Goal: Task Accomplishment & Management: Use online tool/utility

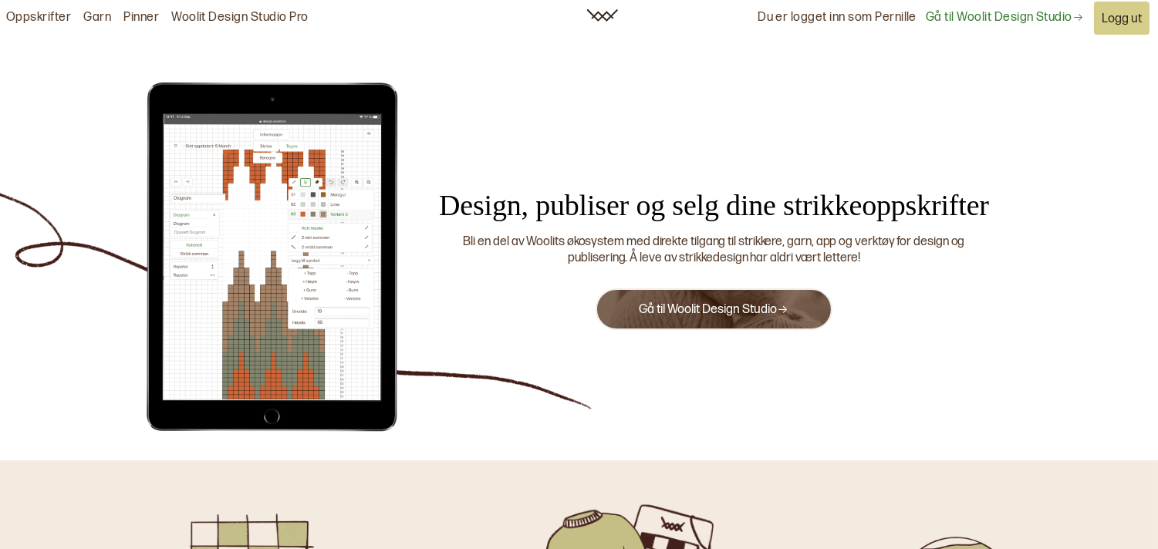
click at [741, 308] on link "Gå til Woolit Design Studio" at bounding box center [714, 309] width 150 height 15
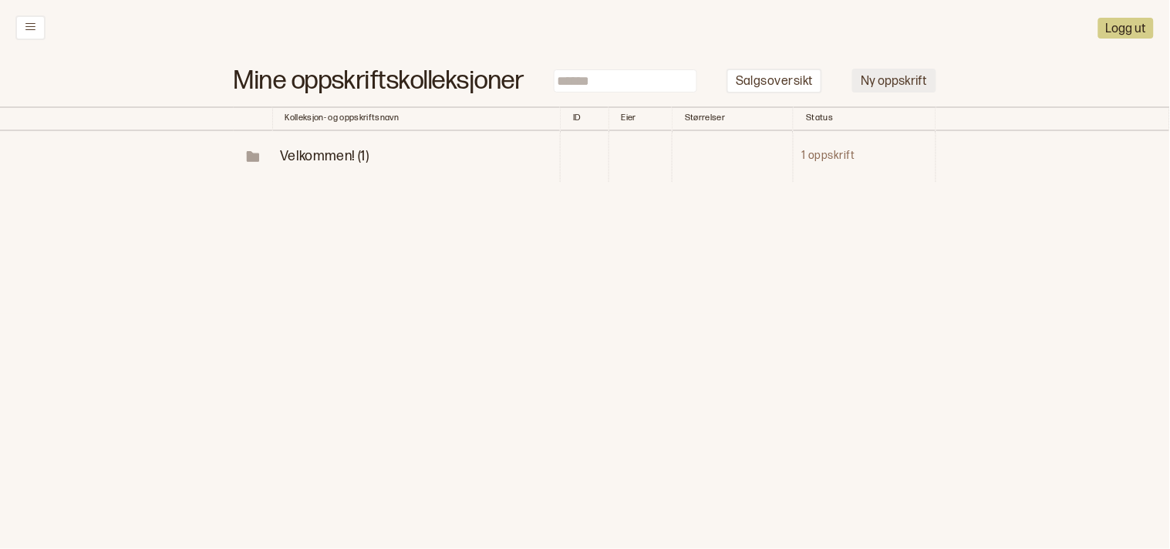
click at [926, 85] on button "Ny oppskrift" at bounding box center [894, 81] width 84 height 24
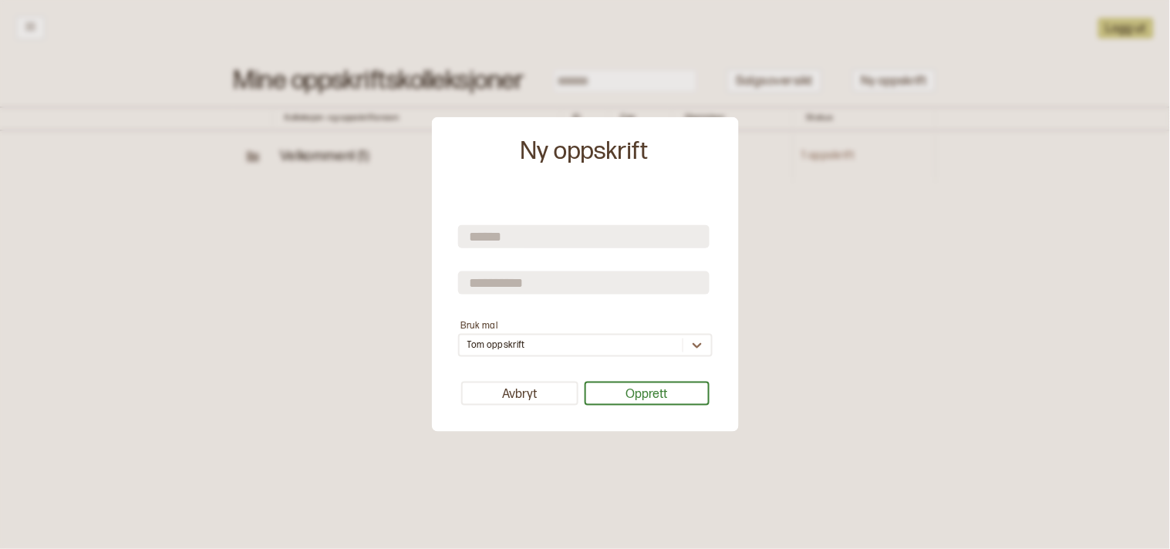
click at [488, 234] on input "text" at bounding box center [583, 235] width 251 height 23
type input "*****"
click at [479, 325] on label "Bruk mal" at bounding box center [479, 325] width 37 height 12
click at [467, 327] on label "Bruk mal" at bounding box center [479, 325] width 37 height 12
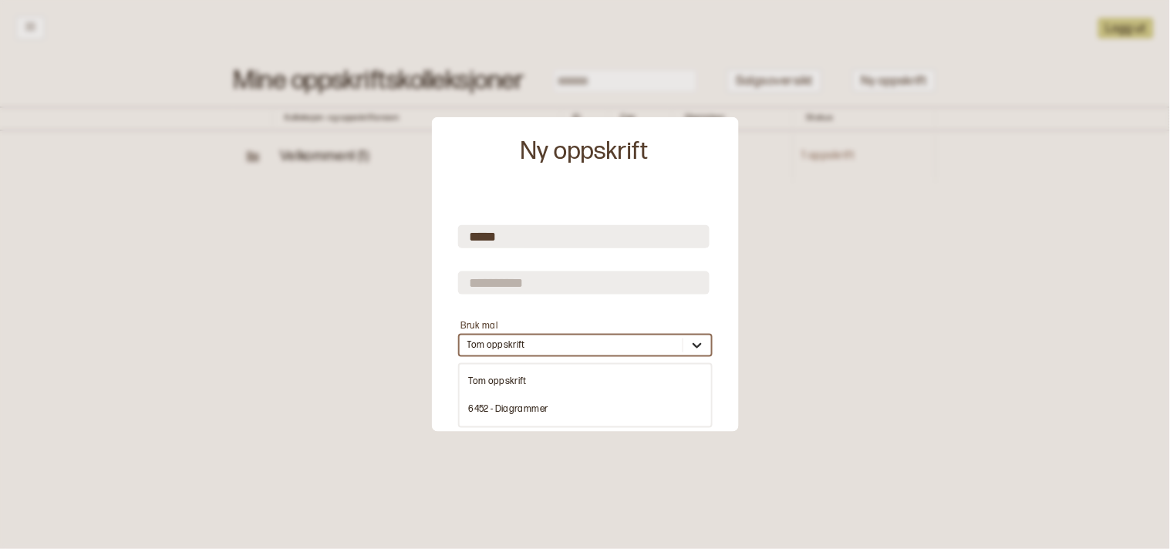
click at [692, 348] on icon at bounding box center [696, 345] width 15 height 15
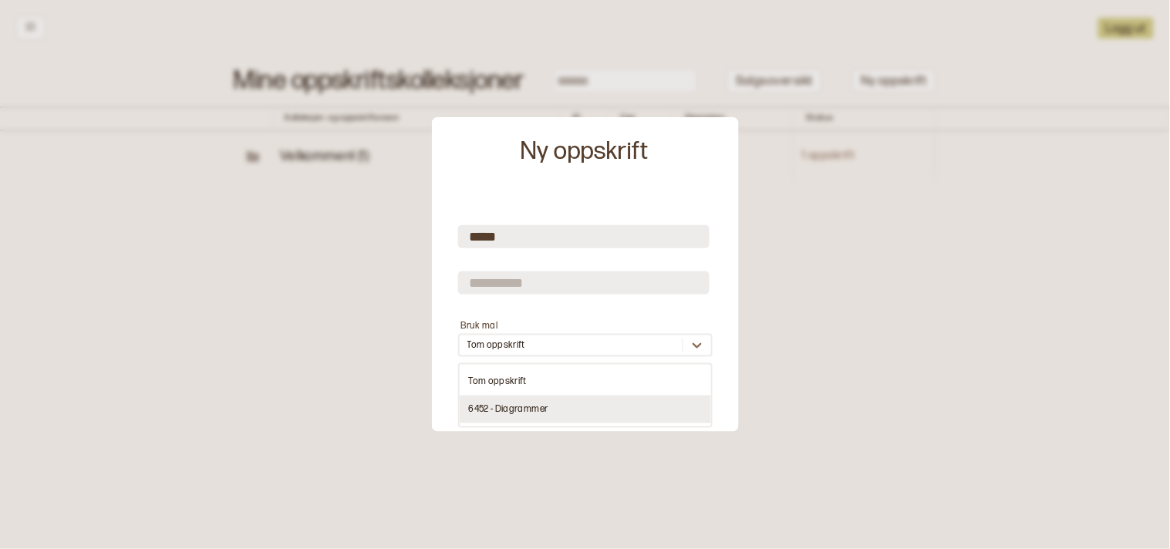
click at [521, 406] on div "6452 - Diagrammer" at bounding box center [585, 410] width 251 height 28
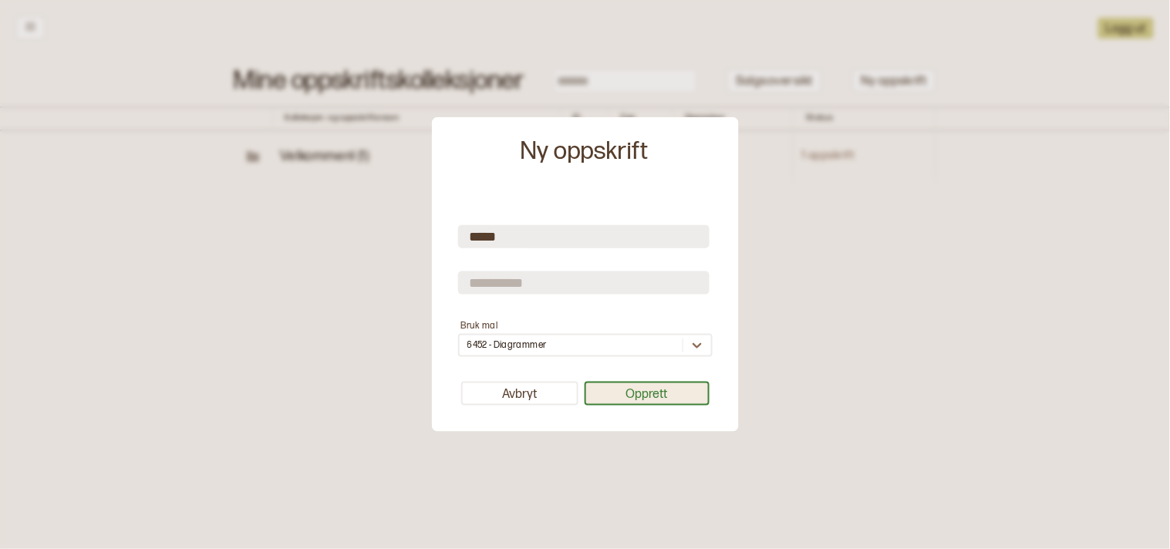
click at [631, 395] on button "Opprett" at bounding box center [647, 394] width 125 height 24
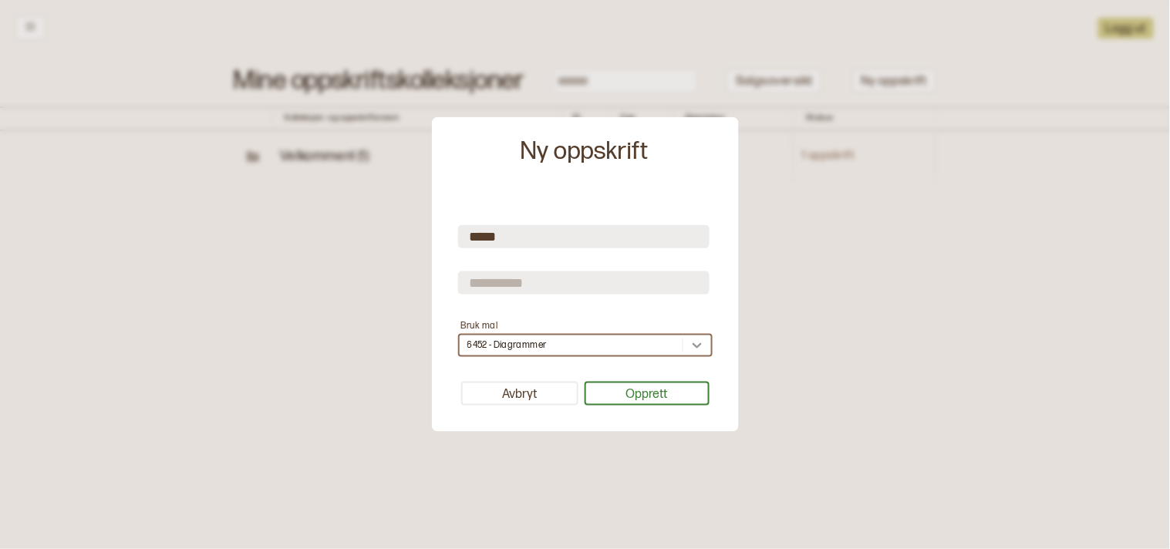
click at [704, 344] on icon at bounding box center [696, 345] width 15 height 15
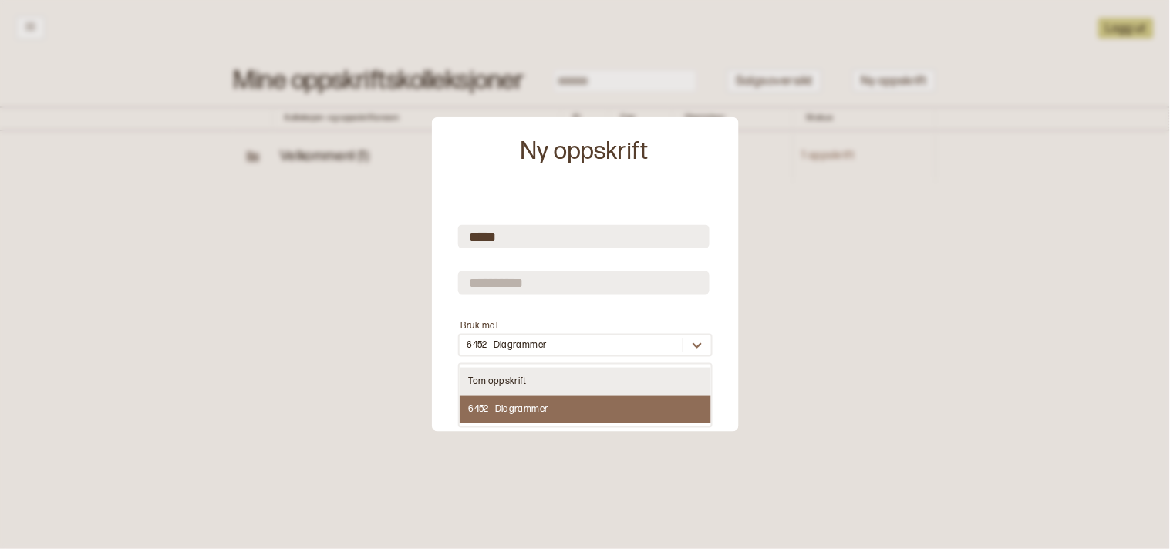
click at [576, 380] on div "Tom oppskrift" at bounding box center [585, 382] width 251 height 28
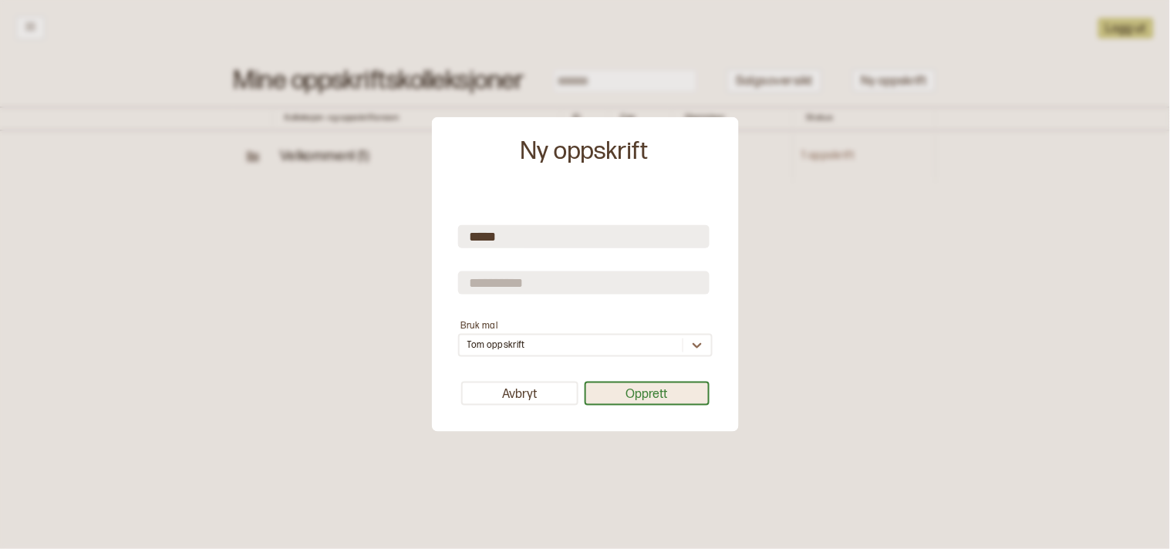
click at [661, 389] on button "Opprett" at bounding box center [647, 394] width 125 height 24
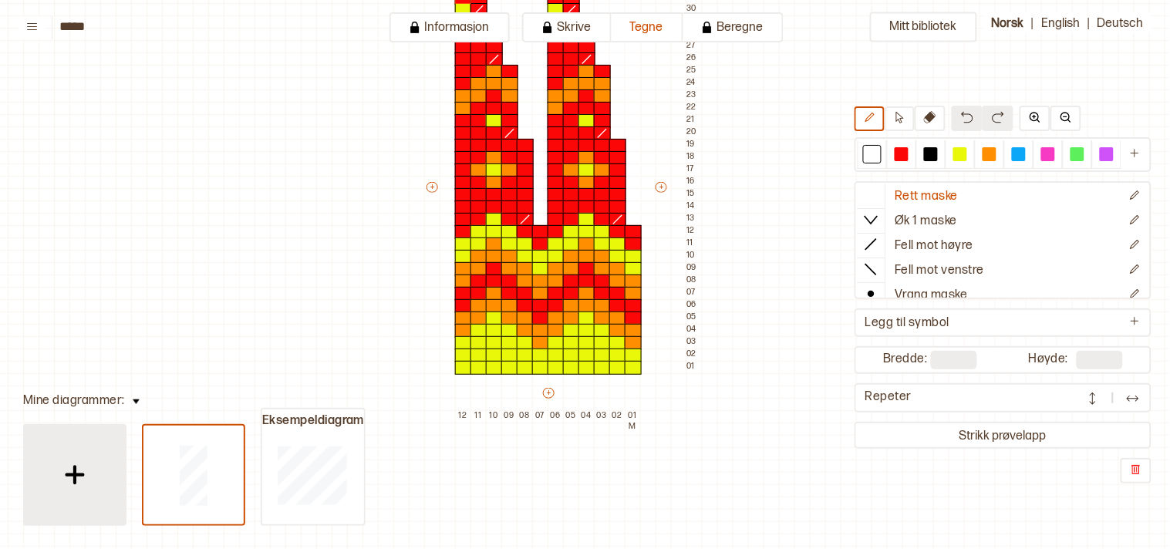
click at [72, 472] on img at bounding box center [75, 475] width 39 height 39
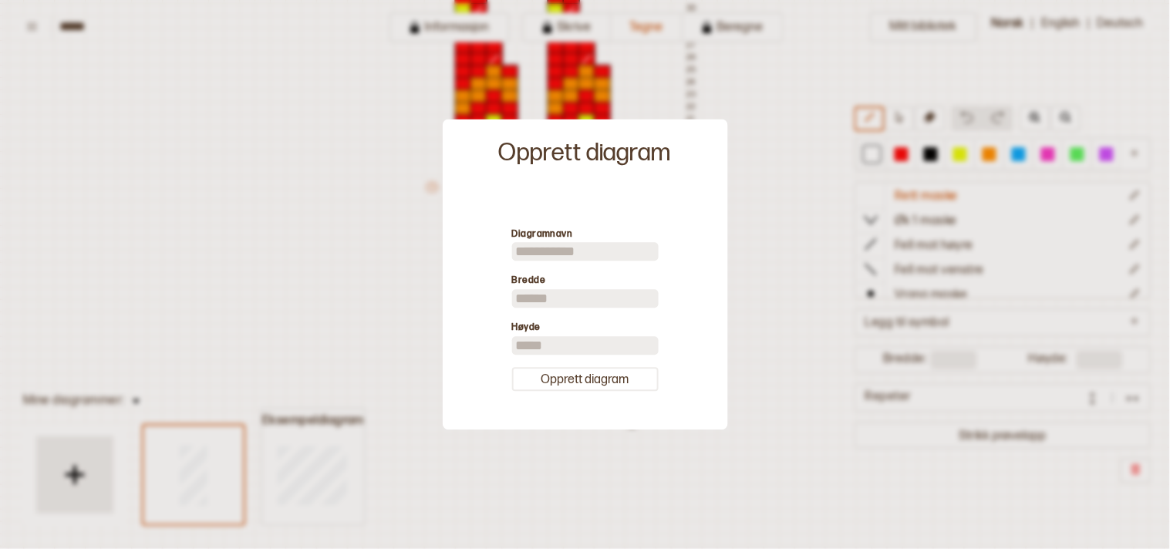
click at [258, 243] on div at bounding box center [585, 274] width 1170 height 549
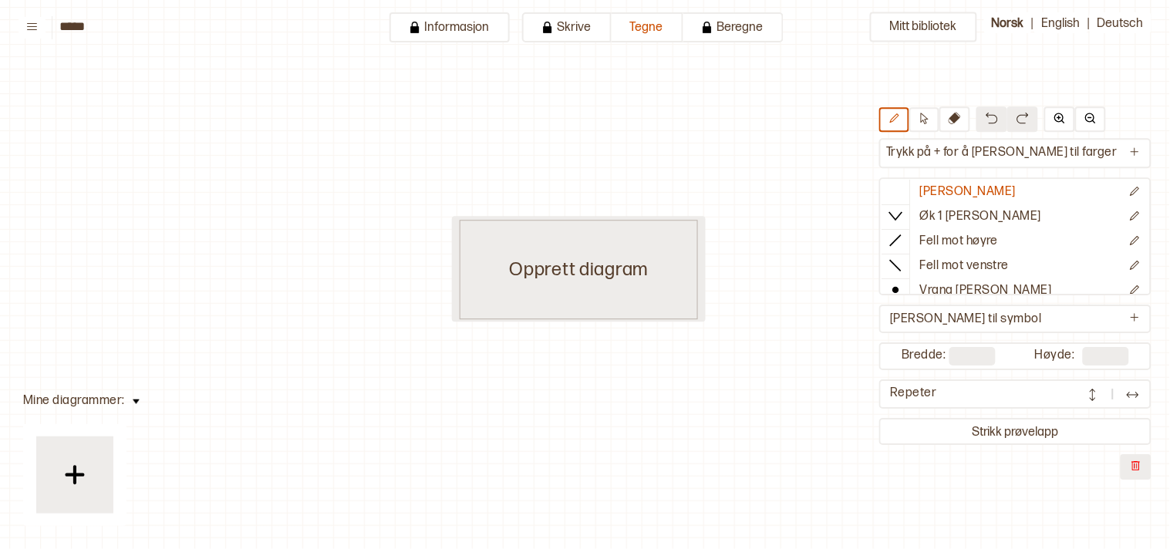
click at [571, 261] on div "Opprett diagram" at bounding box center [579, 269] width 239 height 99
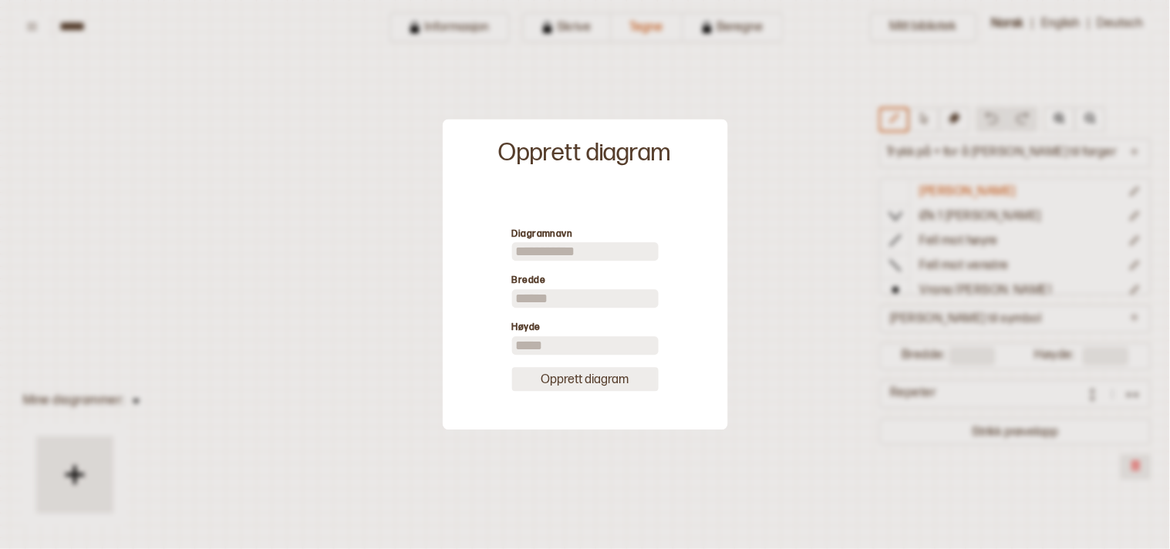
click at [569, 382] on button "Opprett diagram" at bounding box center [585, 379] width 147 height 24
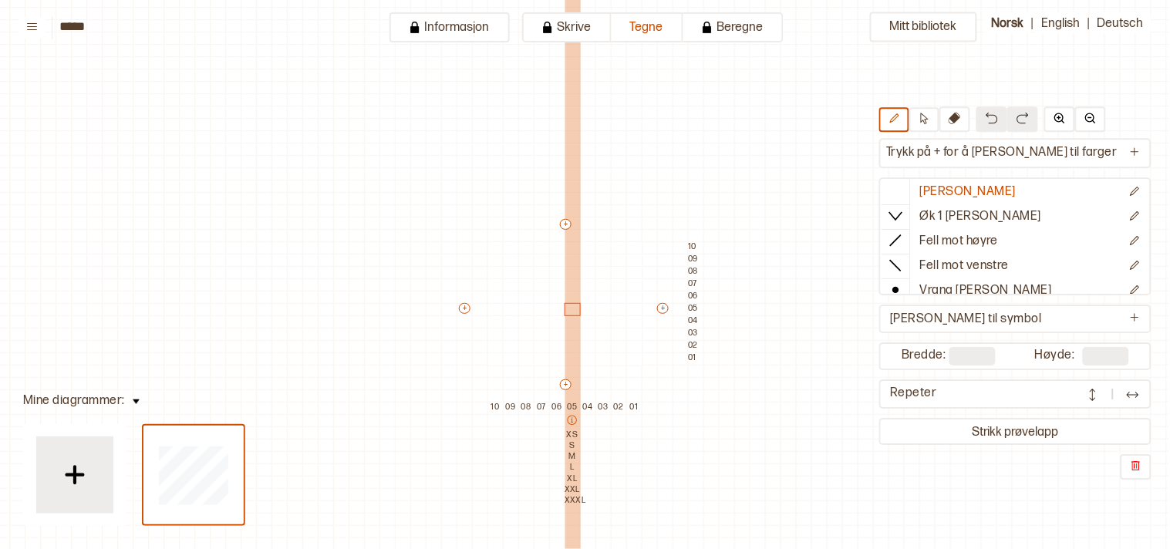
scroll to position [52, 8]
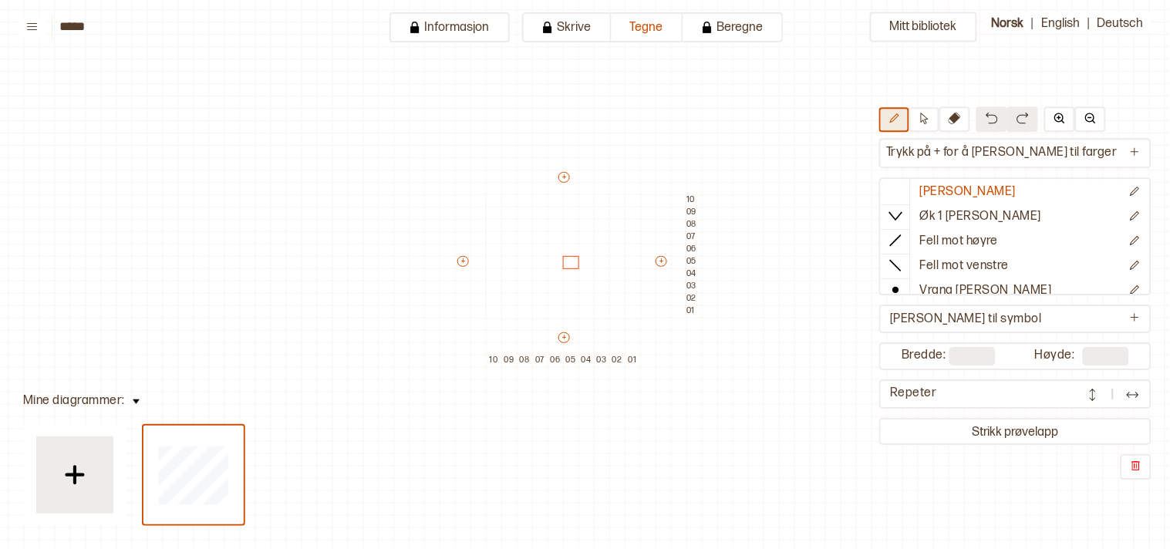
click at [909, 121] on button at bounding box center [894, 119] width 30 height 25
click at [1129, 155] on icon "Ny farge" at bounding box center [1135, 153] width 12 height 12
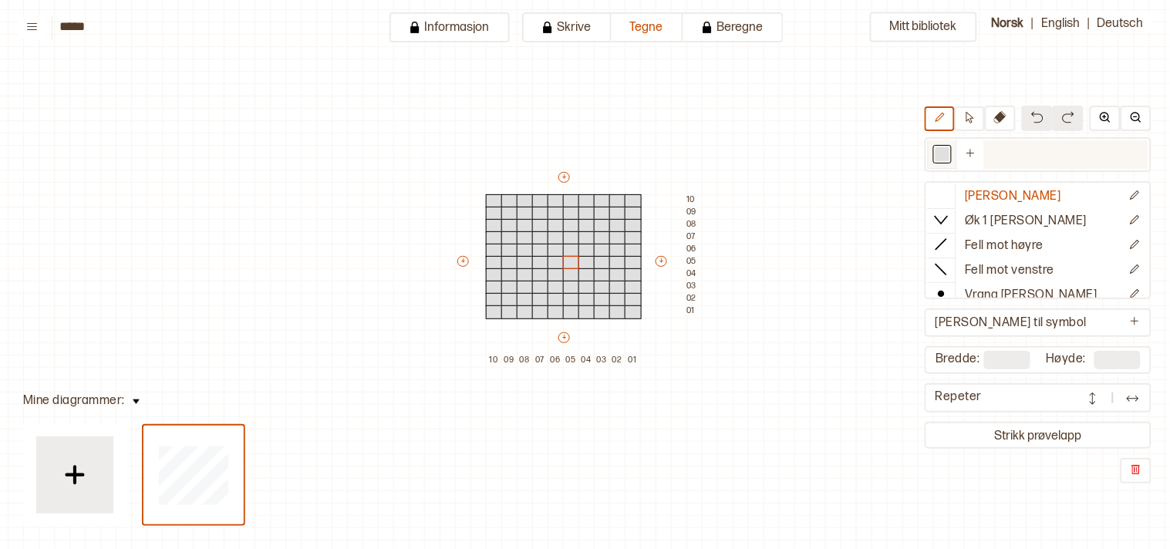
click at [949, 157] on div at bounding box center [943, 154] width 14 height 14
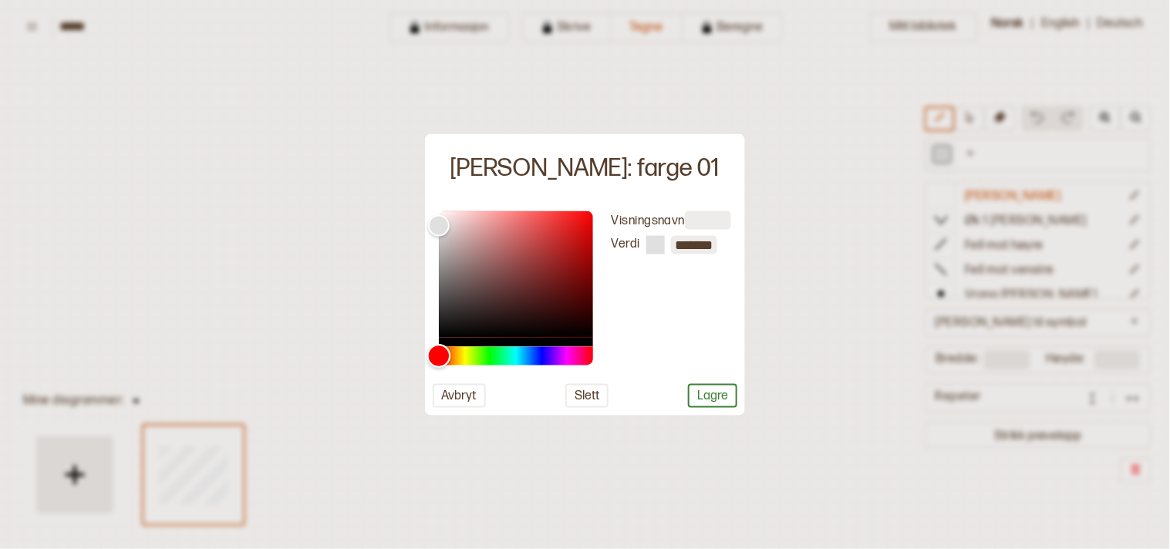
click at [572, 350] on div "Hue" at bounding box center [516, 355] width 154 height 19
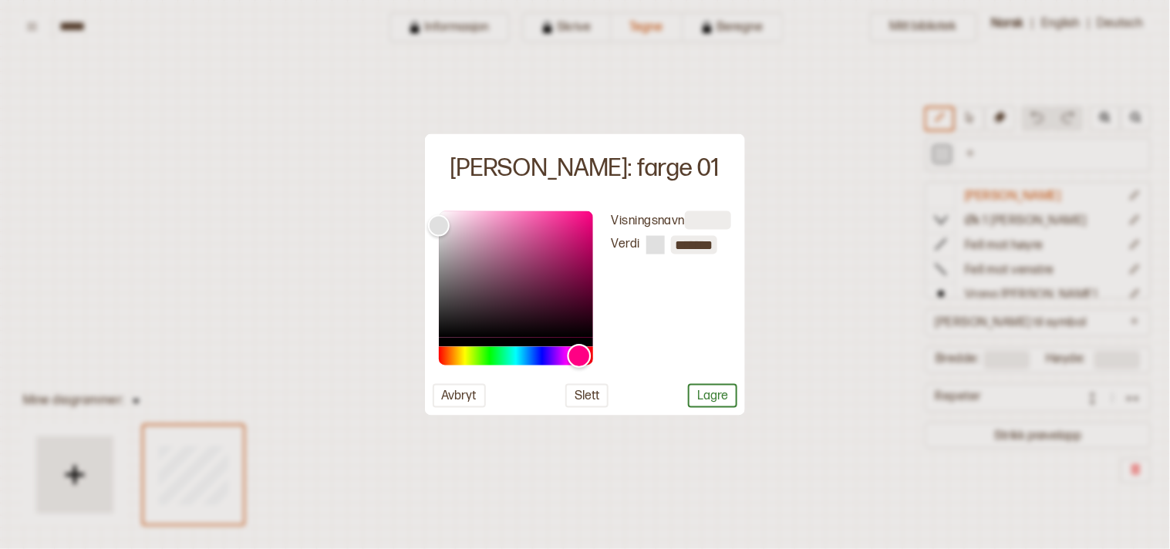
click at [579, 352] on div "Hue" at bounding box center [580, 356] width 24 height 24
click at [465, 216] on div "Color" at bounding box center [516, 274] width 154 height 126
click at [489, 213] on div "Color" at bounding box center [516, 274] width 154 height 126
click at [509, 217] on div "Color" at bounding box center [516, 274] width 154 height 126
click at [582, 345] on div at bounding box center [516, 279] width 154 height 136
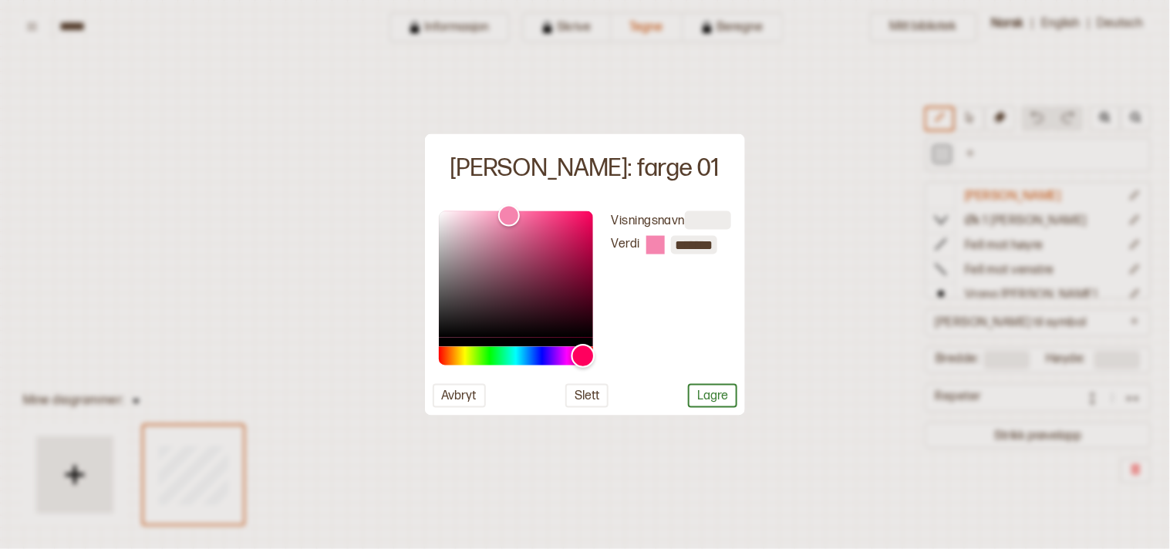
drag, startPoint x: 576, startPoint y: 359, endPoint x: 583, endPoint y: 355, distance: 7.9
click at [583, 355] on div "Hue" at bounding box center [583, 356] width 24 height 24
click at [504, 212] on div "Color" at bounding box center [505, 212] width 24 height 24
click at [585, 353] on div "Hue" at bounding box center [585, 356] width 24 height 24
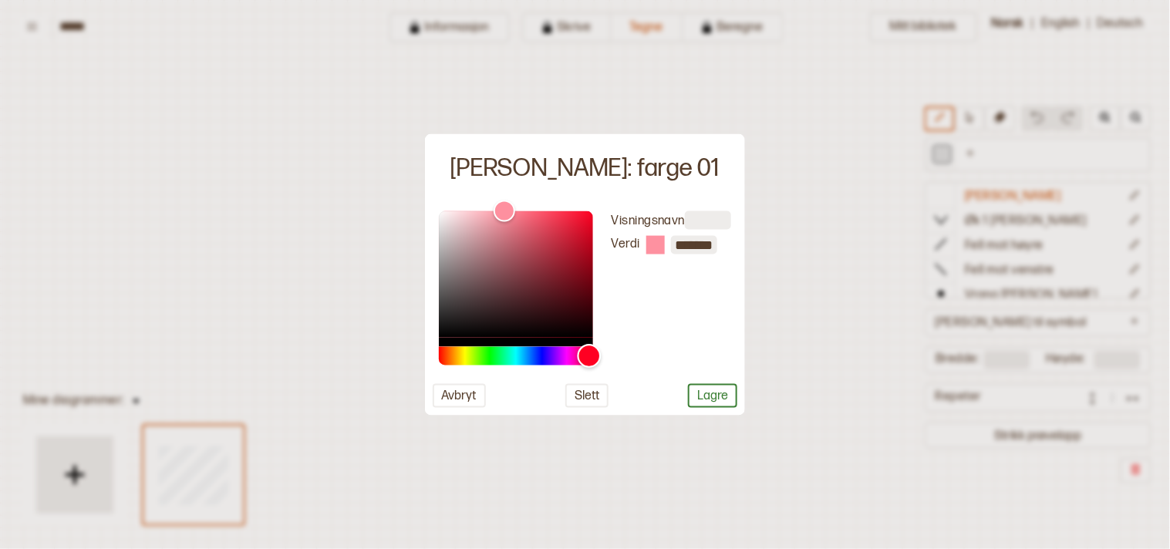
click at [589, 355] on div "Hue" at bounding box center [590, 356] width 24 height 24
click at [498, 213] on div "Color" at bounding box center [499, 213] width 24 height 24
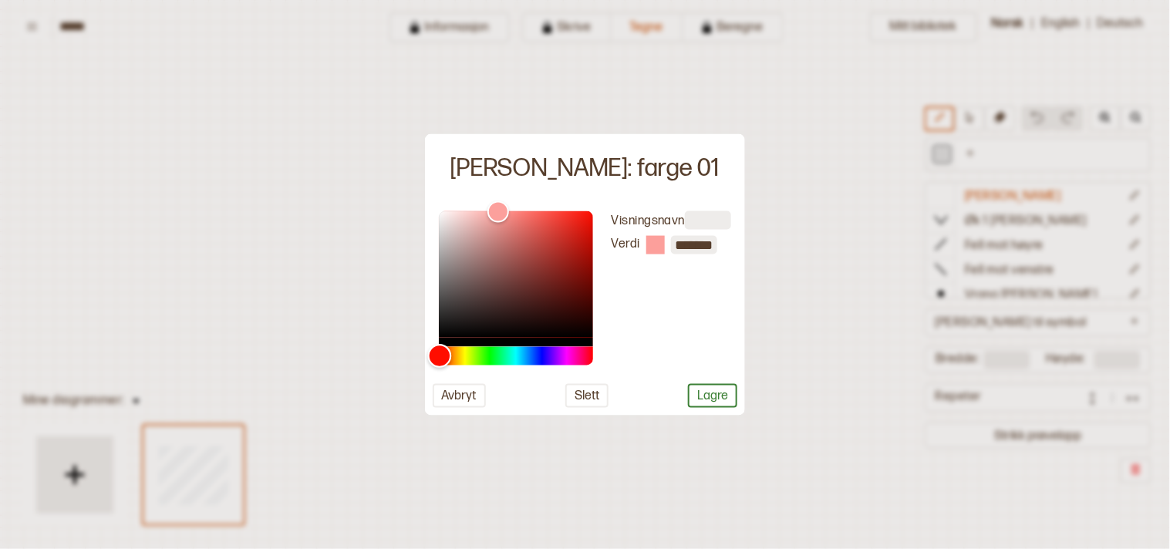
click at [440, 350] on div "Hue" at bounding box center [516, 355] width 154 height 19
click at [441, 344] on div "Hue" at bounding box center [442, 356] width 24 height 24
drag, startPoint x: 440, startPoint y: 348, endPoint x: 438, endPoint y: 338, distance: 10.1
click at [439, 338] on div at bounding box center [516, 288] width 154 height 154
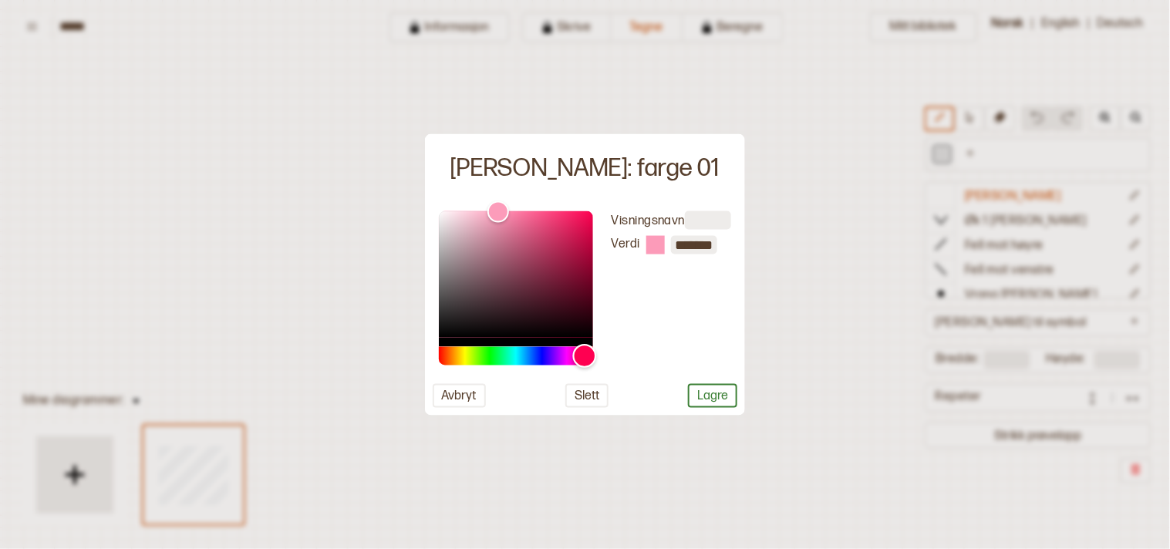
click at [585, 348] on div "Hue" at bounding box center [516, 355] width 154 height 19
click at [587, 340] on div at bounding box center [516, 288] width 154 height 154
type input "*******"
drag, startPoint x: 495, startPoint y: 211, endPoint x: 501, endPoint y: 204, distance: 9.3
click at [501, 204] on div "Color" at bounding box center [502, 211] width 24 height 24
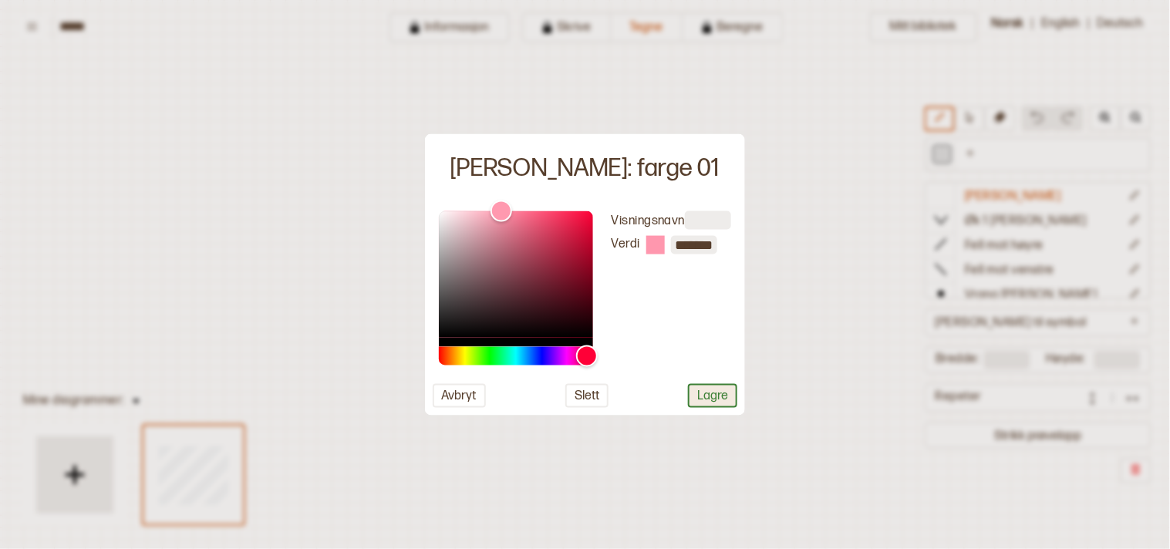
click at [718, 391] on button "Lagre" at bounding box center [712, 395] width 49 height 24
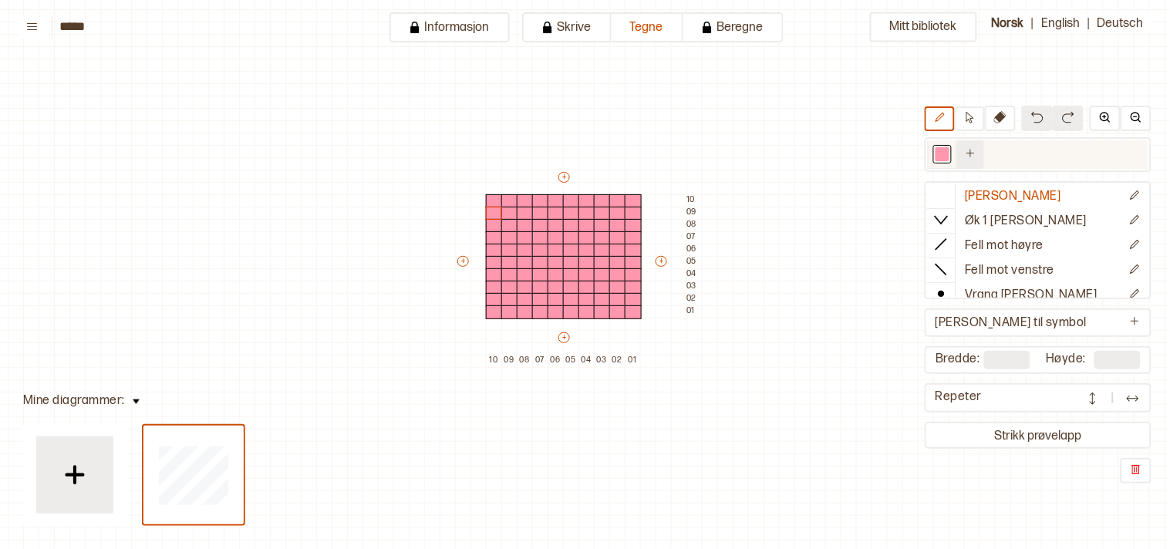
click at [984, 157] on button at bounding box center [970, 154] width 27 height 29
click at [979, 157] on div at bounding box center [972, 154] width 14 height 14
click at [979, 153] on div at bounding box center [972, 154] width 14 height 14
click at [979, 150] on div at bounding box center [972, 154] width 14 height 14
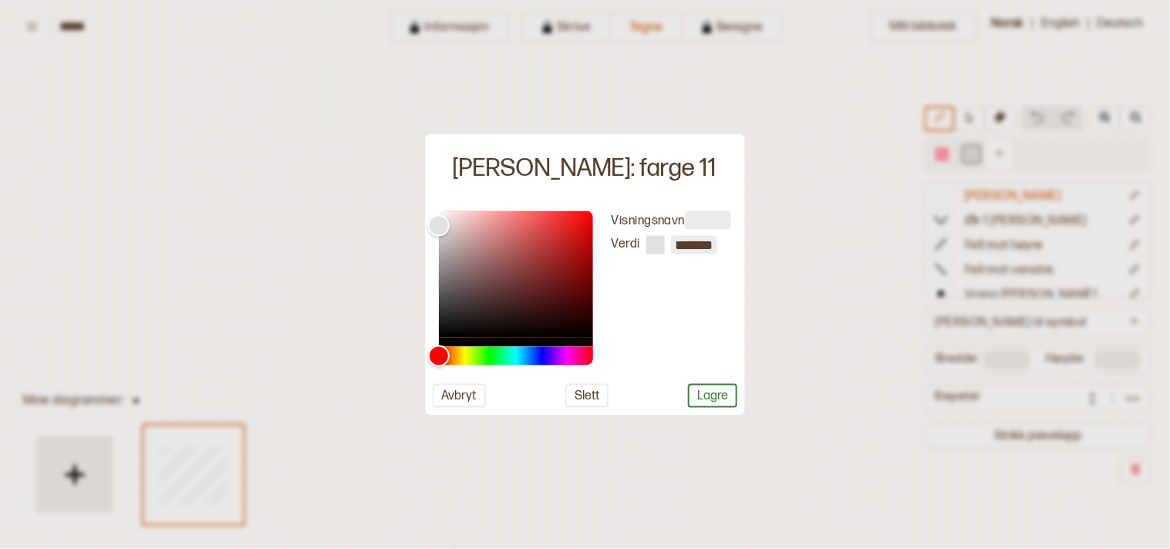
click at [979, 150] on div at bounding box center [585, 274] width 1170 height 549
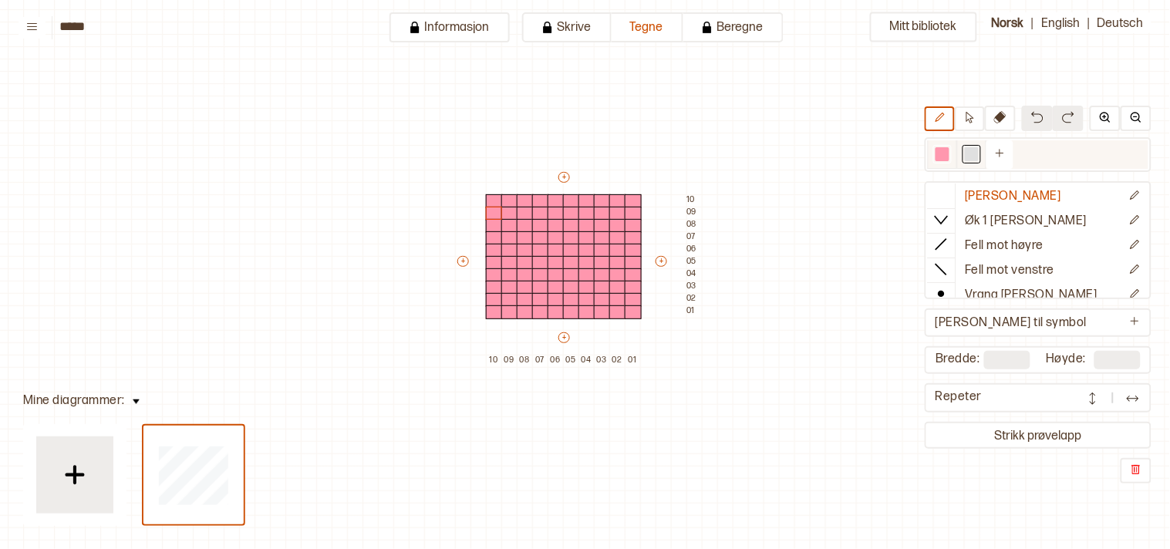
click at [979, 151] on div at bounding box center [972, 154] width 14 height 14
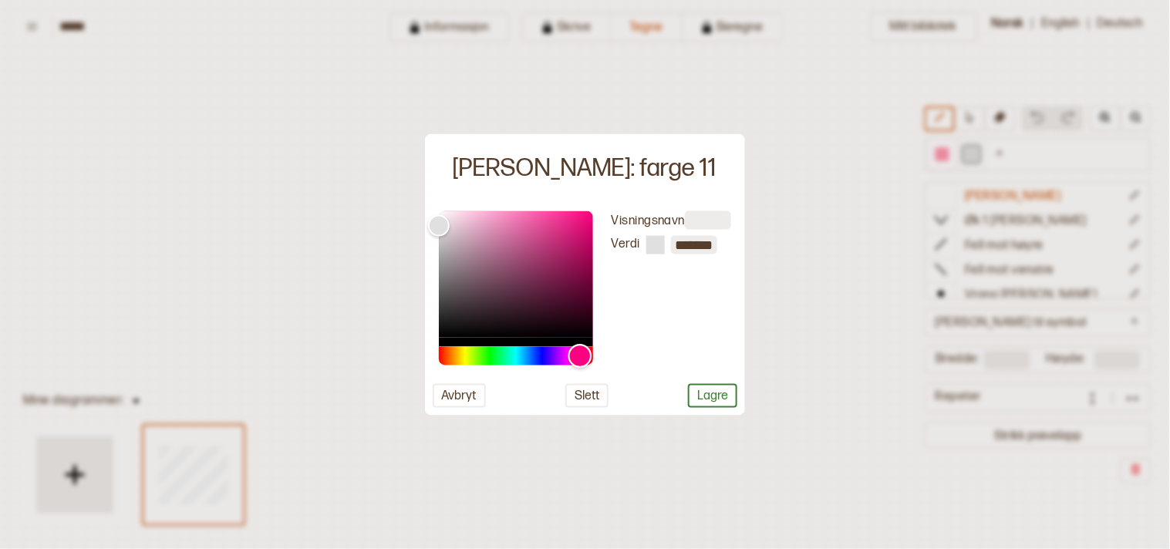
click at [580, 348] on div "Hue" at bounding box center [516, 355] width 154 height 19
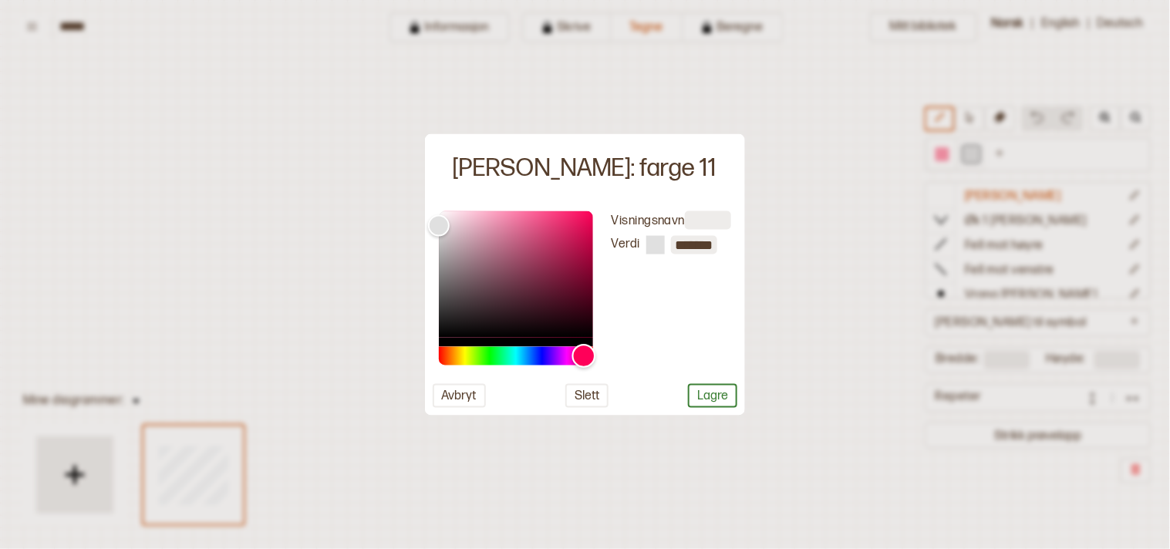
click at [584, 345] on div "Hue" at bounding box center [584, 356] width 24 height 24
click at [558, 213] on div "Color" at bounding box center [516, 274] width 154 height 126
type input "*******"
click at [537, 212] on div "Color" at bounding box center [516, 274] width 154 height 126
click at [704, 386] on button "Lagre" at bounding box center [712, 395] width 49 height 24
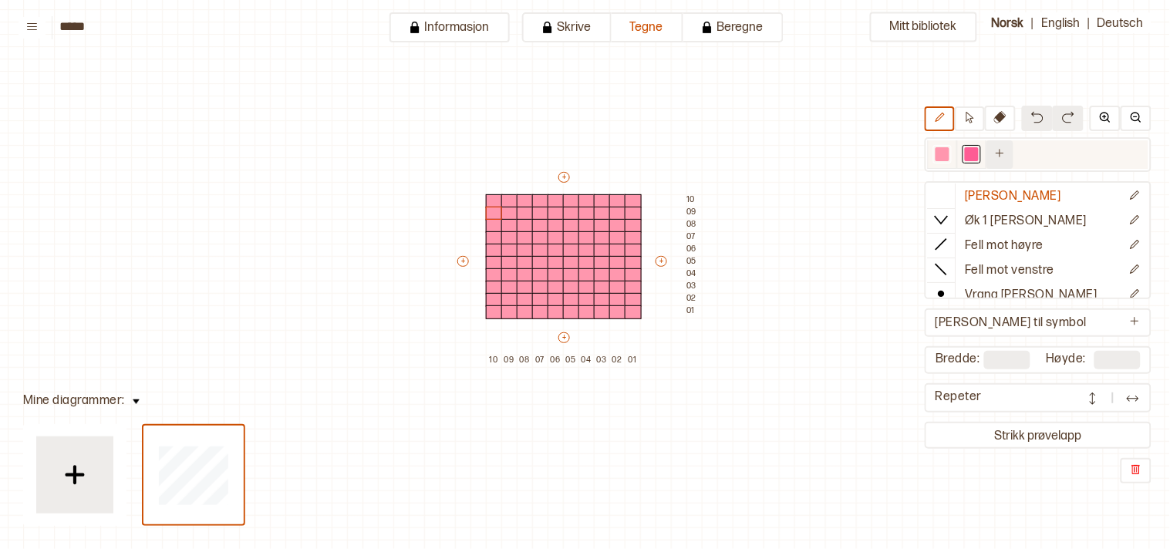
click at [1003, 143] on button at bounding box center [999, 154] width 27 height 29
click at [1008, 156] on div at bounding box center [1001, 154] width 14 height 14
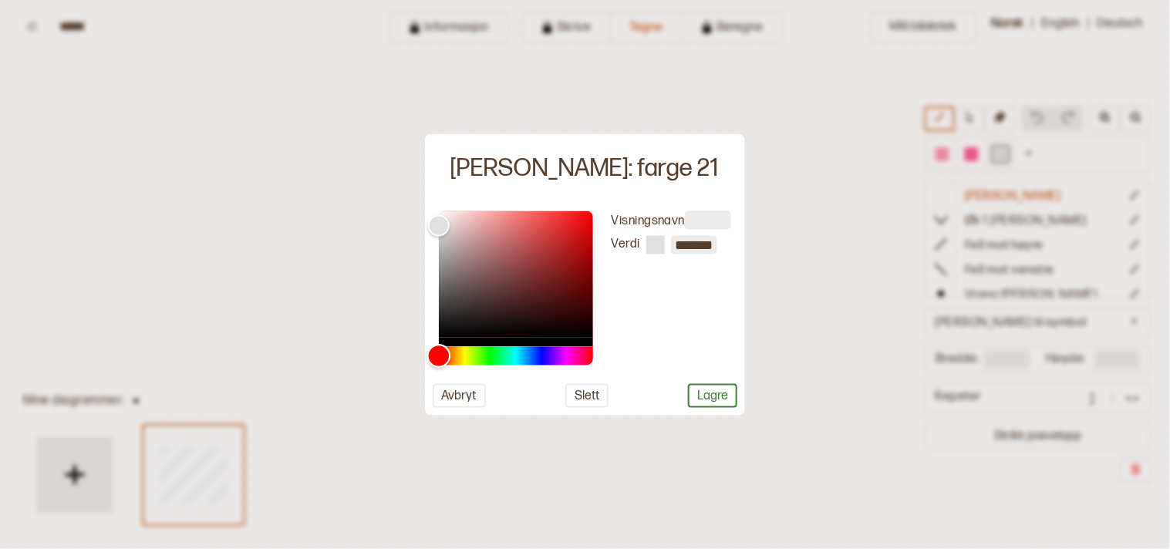
click at [484, 359] on div "Hue" at bounding box center [516, 355] width 154 height 19
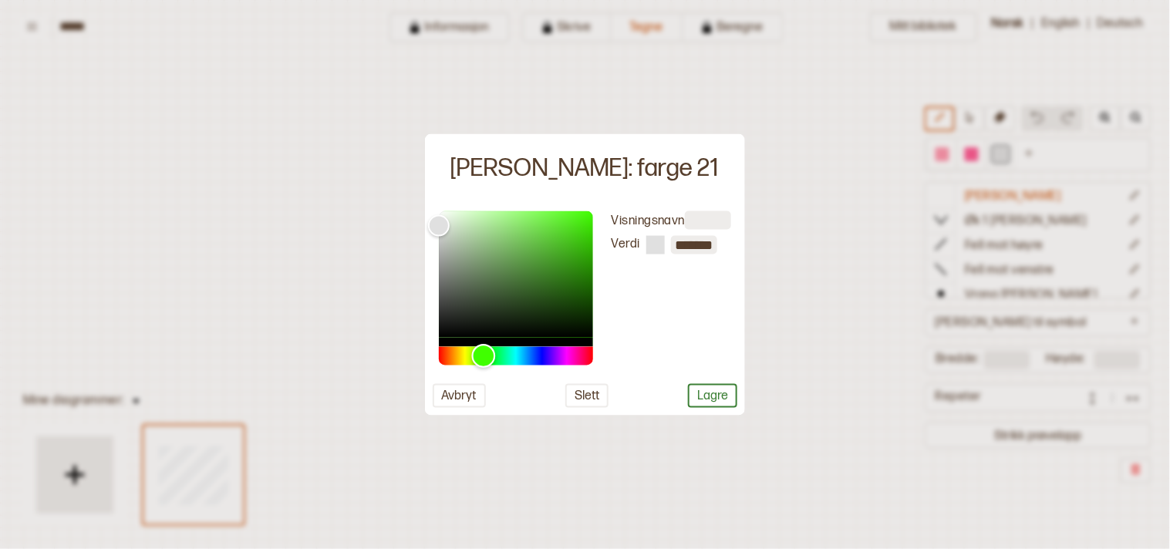
click at [474, 356] on div "Hue" at bounding box center [484, 356] width 24 height 24
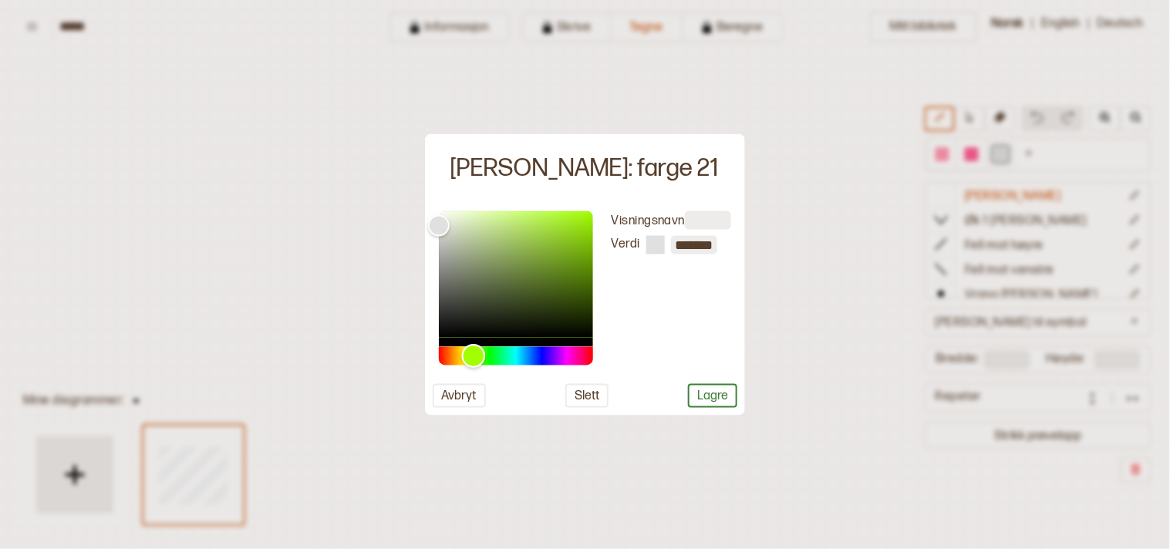
click at [479, 355] on div "Hue" at bounding box center [474, 356] width 24 height 24
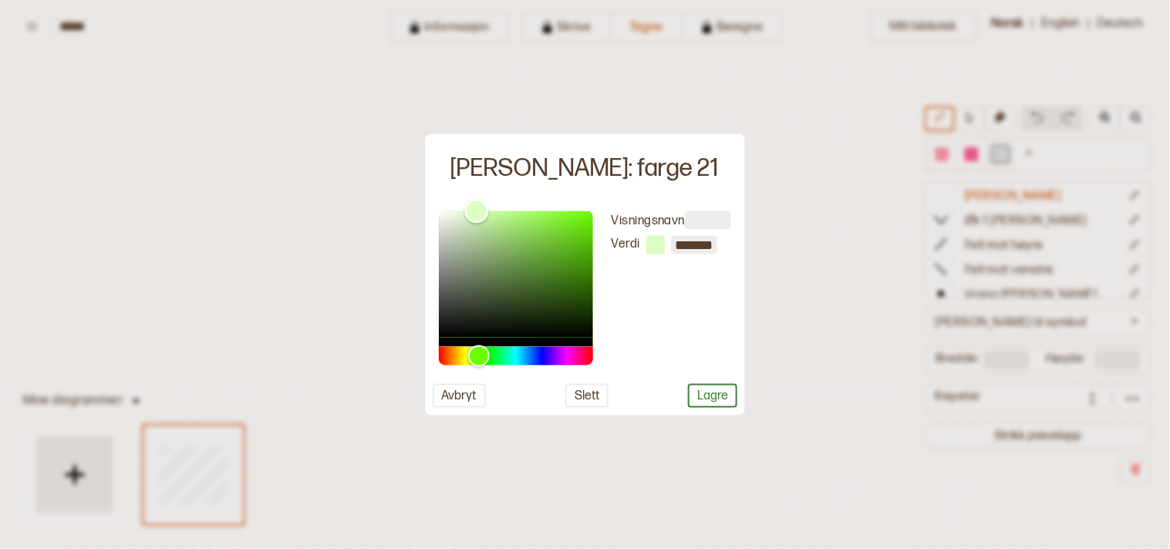
click at [477, 211] on div "Color" at bounding box center [516, 274] width 154 height 126
click at [491, 213] on div "Color" at bounding box center [516, 274] width 154 height 126
click at [502, 212] on div "Color" at bounding box center [492, 213] width 24 height 24
click at [514, 214] on div "Color" at bounding box center [516, 274] width 154 height 126
type input "*******"
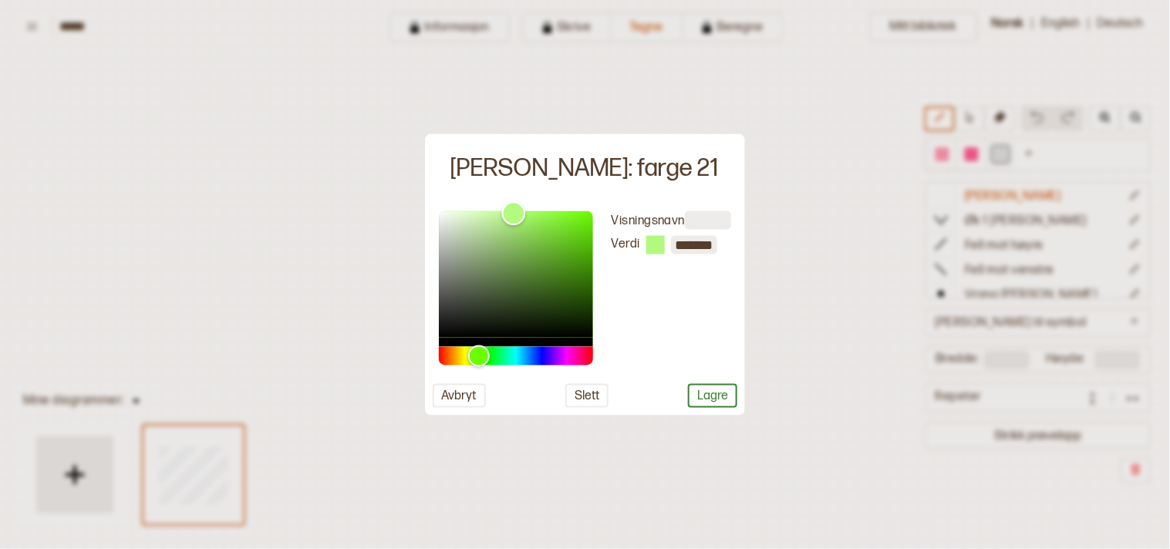
click at [531, 212] on div "Color" at bounding box center [516, 274] width 154 height 126
click at [718, 393] on button "Lagre" at bounding box center [712, 395] width 49 height 24
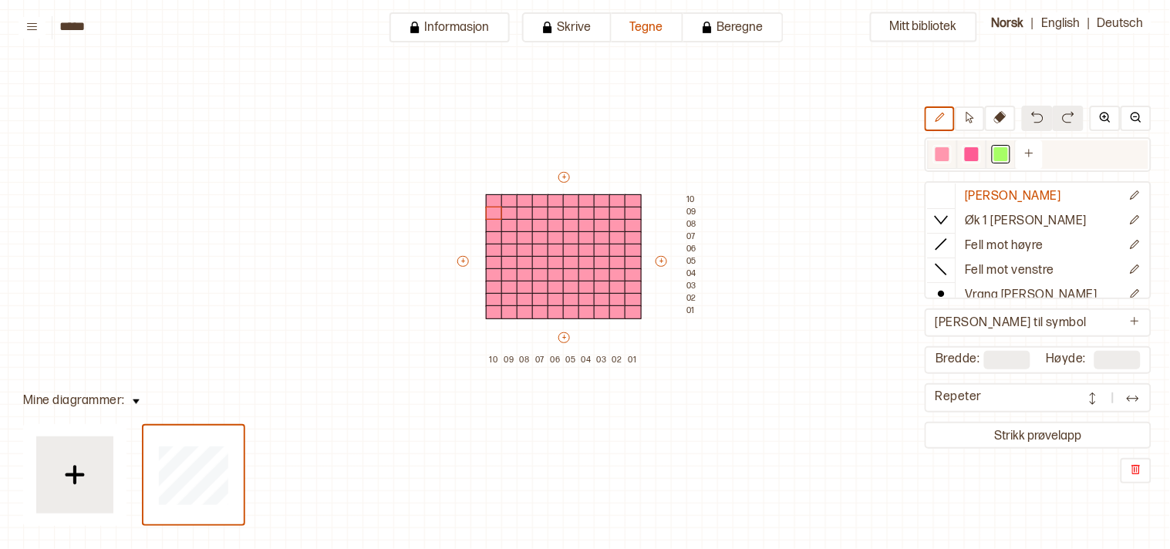
click at [979, 153] on div at bounding box center [972, 154] width 14 height 14
click at [558, 234] on div at bounding box center [556, 238] width 17 height 14
click at [541, 236] on div at bounding box center [540, 238] width 17 height 14
click at [544, 222] on div at bounding box center [540, 226] width 17 height 14
click at [528, 226] on div at bounding box center [525, 226] width 17 height 14
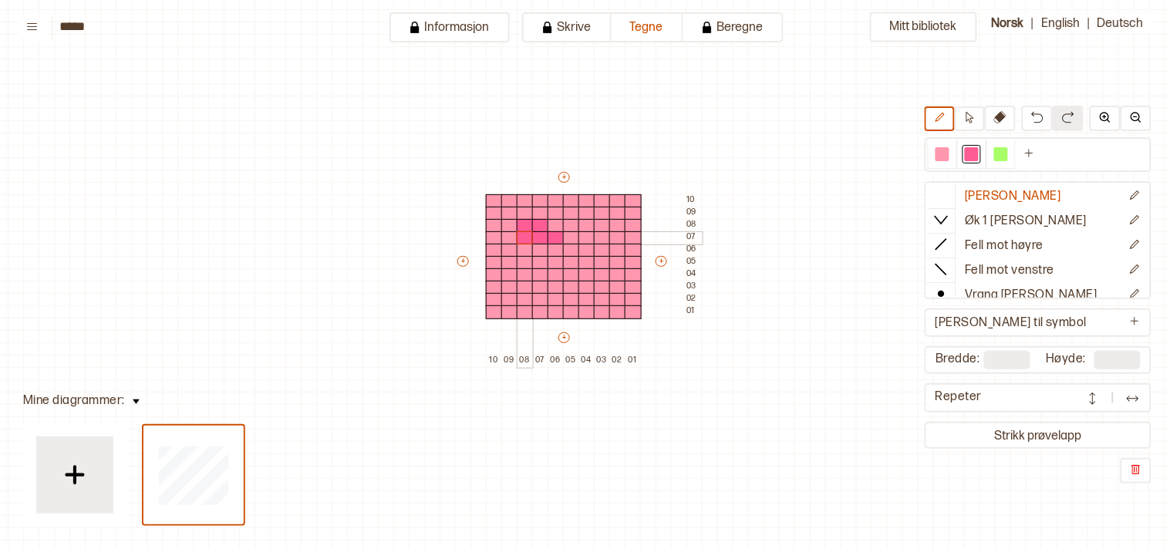
click at [527, 234] on div at bounding box center [525, 238] width 17 height 14
click at [538, 245] on div at bounding box center [540, 251] width 17 height 14
click at [525, 258] on div at bounding box center [525, 263] width 17 height 14
click at [527, 268] on div at bounding box center [525, 275] width 17 height 14
click at [507, 270] on div at bounding box center [509, 275] width 17 height 14
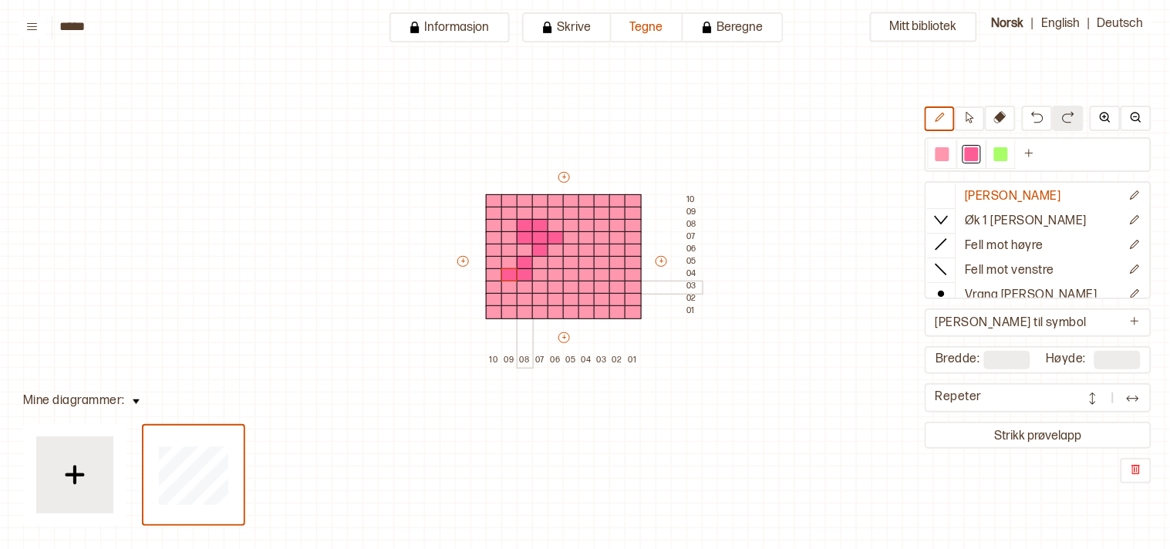
click at [523, 282] on div at bounding box center [525, 288] width 17 height 14
click at [540, 282] on div at bounding box center [540, 288] width 17 height 14
click at [569, 233] on div at bounding box center [571, 238] width 17 height 14
click at [569, 219] on div at bounding box center [571, 226] width 17 height 14
click at [587, 219] on div at bounding box center [586, 226] width 17 height 14
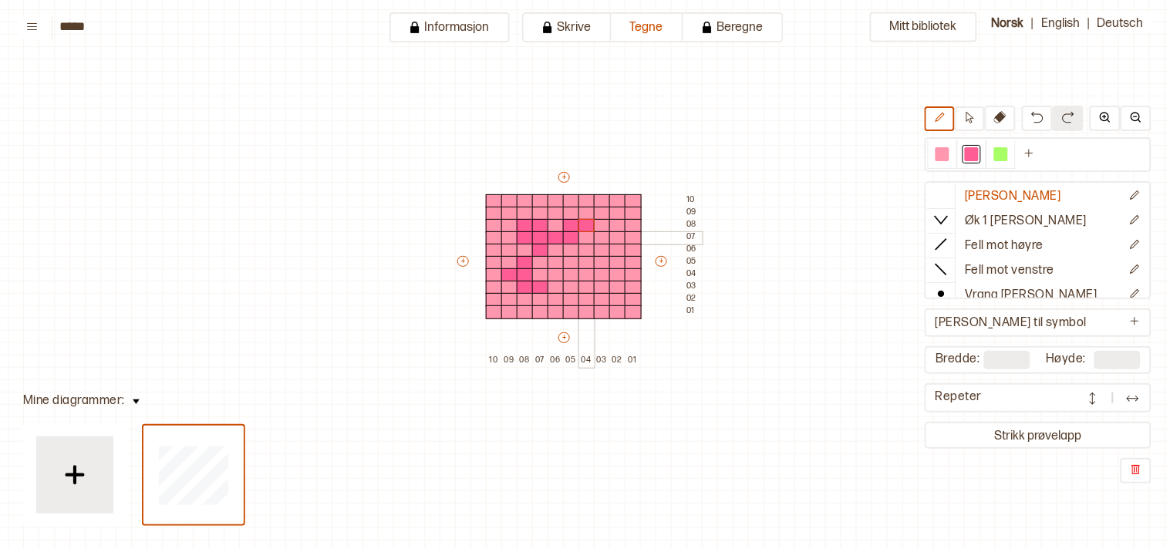
click at [587, 234] on div at bounding box center [586, 238] width 17 height 14
click at [571, 248] on div at bounding box center [571, 251] width 17 height 14
click at [579, 260] on div at bounding box center [586, 263] width 17 height 14
click at [602, 270] on div at bounding box center [602, 275] width 17 height 14
click at [591, 271] on div at bounding box center [586, 275] width 17 height 14
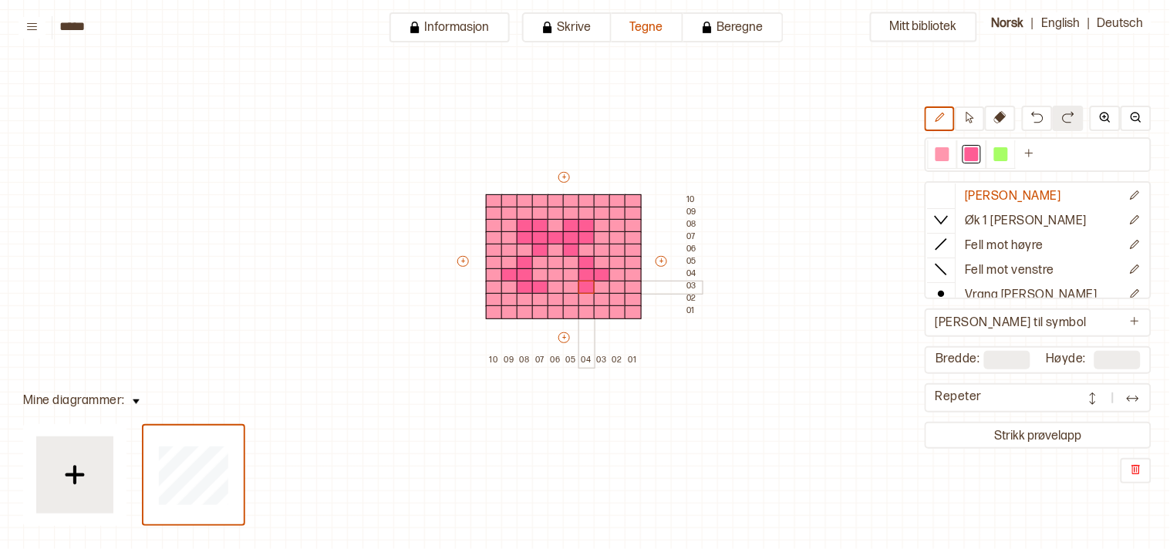
drag, startPoint x: 587, startPoint y: 282, endPoint x: 571, endPoint y: 278, distance: 16.5
click at [586, 282] on div at bounding box center [586, 288] width 17 height 14
click at [558, 312] on div at bounding box center [556, 312] width 17 height 14
click at [541, 293] on div at bounding box center [540, 300] width 17 height 14
click at [559, 295] on div at bounding box center [556, 300] width 17 height 14
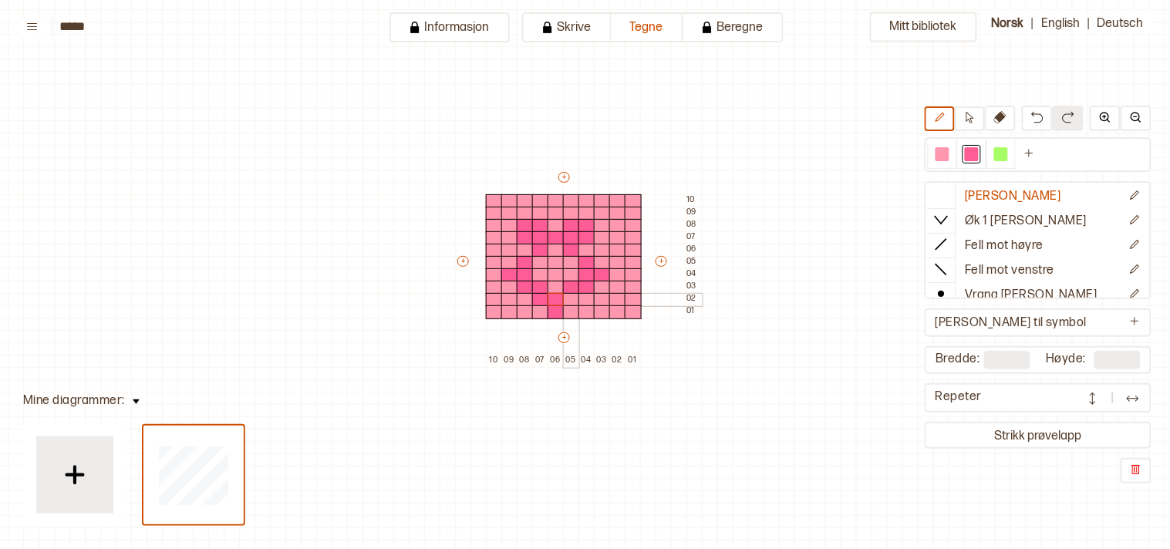
click at [571, 296] on div at bounding box center [571, 300] width 17 height 14
click at [563, 336] on button "+" at bounding box center [564, 337] width 12 height 11
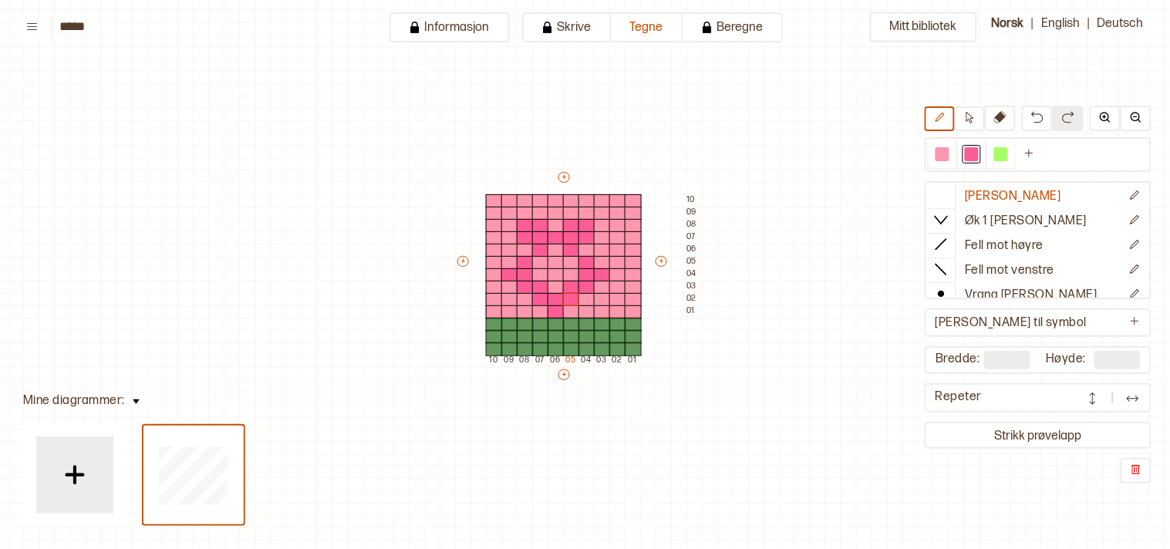
type input "**"
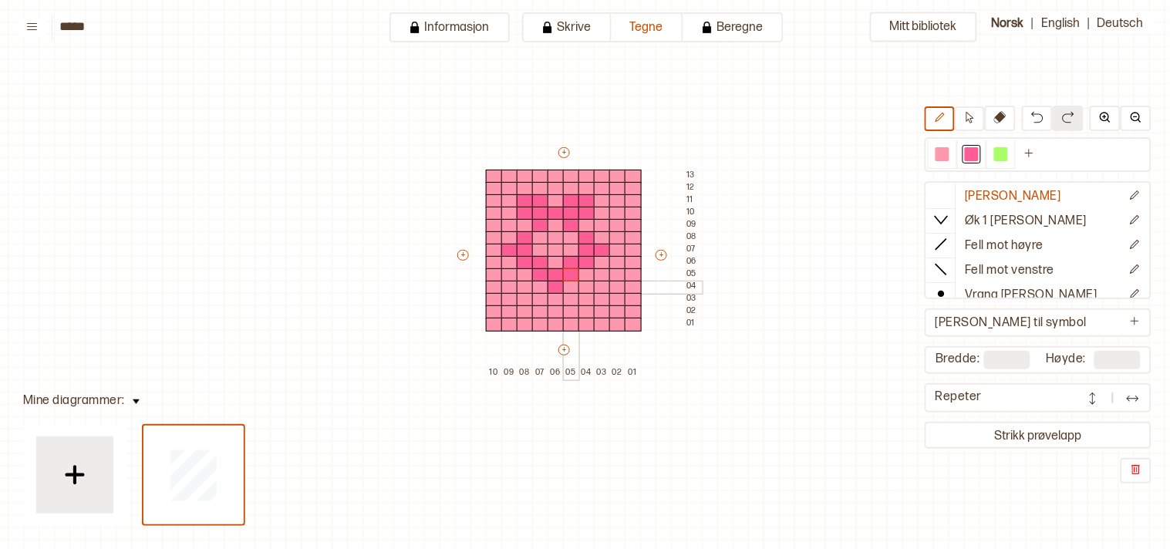
click at [569, 285] on div at bounding box center [571, 288] width 17 height 14
click at [571, 294] on div at bounding box center [571, 300] width 17 height 14
click at [555, 295] on div at bounding box center [556, 300] width 17 height 14
click at [544, 295] on div at bounding box center [540, 300] width 17 height 14
click at [544, 284] on div at bounding box center [540, 288] width 17 height 14
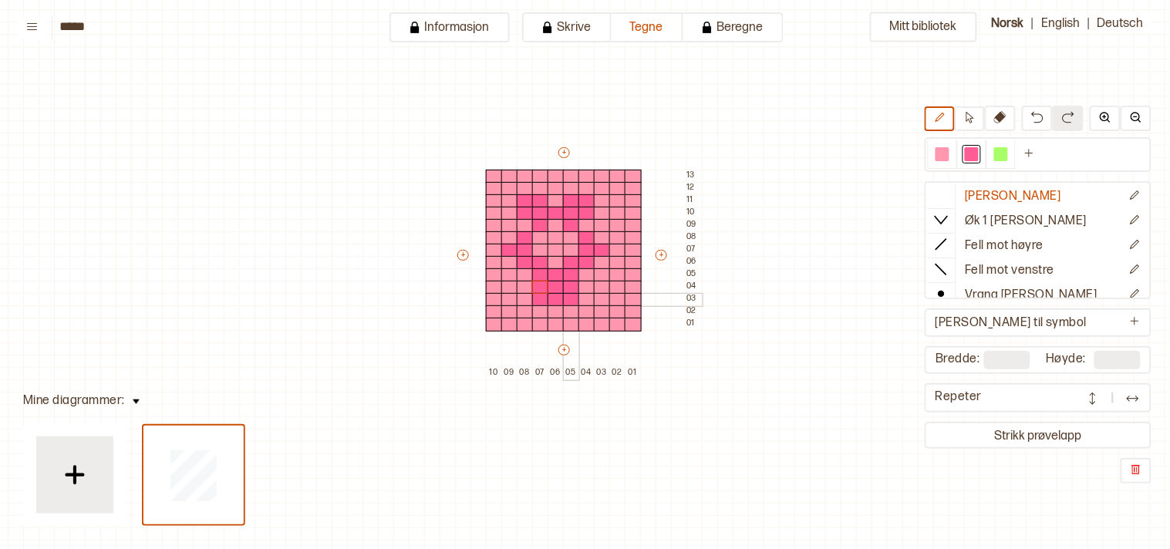
click at [569, 299] on div at bounding box center [571, 300] width 17 height 14
click at [598, 237] on div at bounding box center [602, 238] width 17 height 14
click at [598, 259] on div at bounding box center [602, 263] width 17 height 14
click at [507, 239] on div at bounding box center [509, 238] width 17 height 14
click at [507, 251] on div at bounding box center [509, 251] width 17 height 14
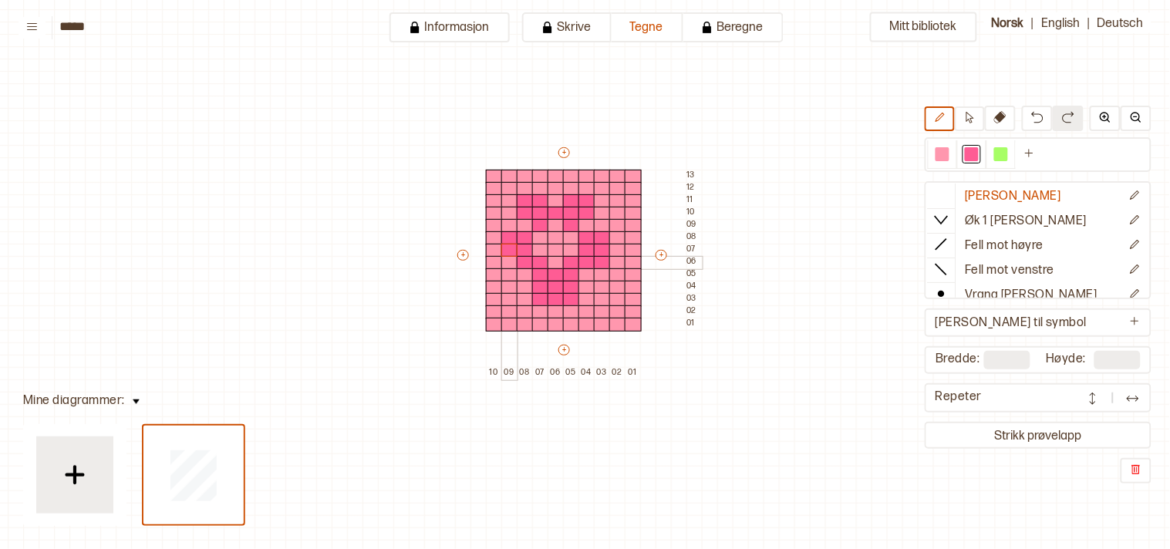
click at [507, 259] on div at bounding box center [509, 263] width 17 height 14
click at [536, 251] on div at bounding box center [540, 251] width 17 height 14
click at [574, 248] on div at bounding box center [571, 251] width 17 height 14
click at [555, 263] on div at bounding box center [556, 263] width 17 height 14
click at [949, 151] on div at bounding box center [943, 154] width 14 height 14
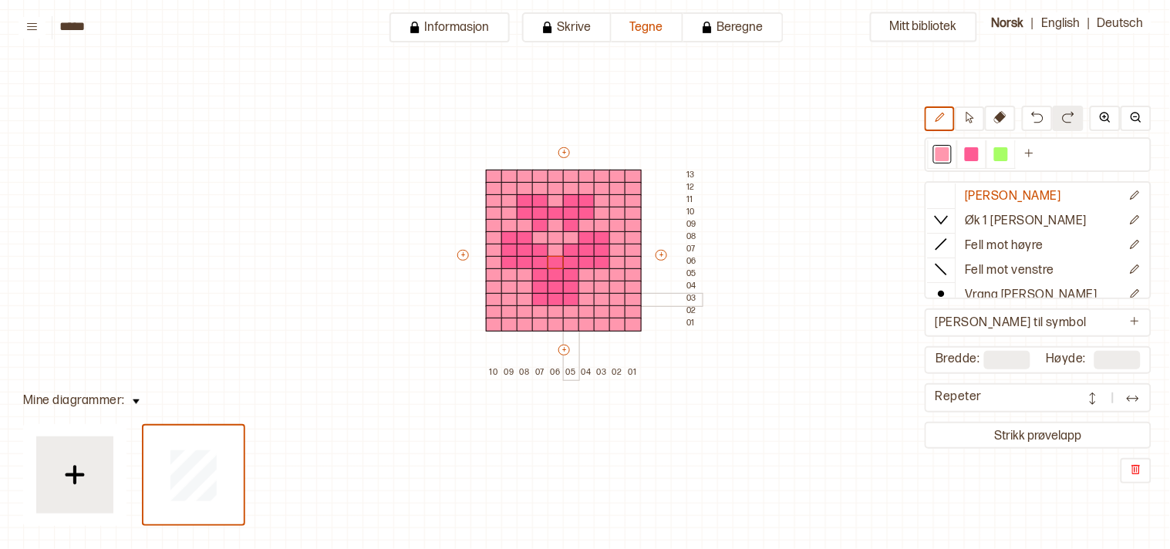
click at [571, 298] on div at bounding box center [571, 300] width 17 height 14
click at [541, 298] on div at bounding box center [540, 300] width 17 height 14
click at [509, 257] on div at bounding box center [509, 263] width 17 height 14
click at [602, 261] on div at bounding box center [602, 263] width 17 height 14
click at [572, 262] on div at bounding box center [571, 263] width 17 height 14
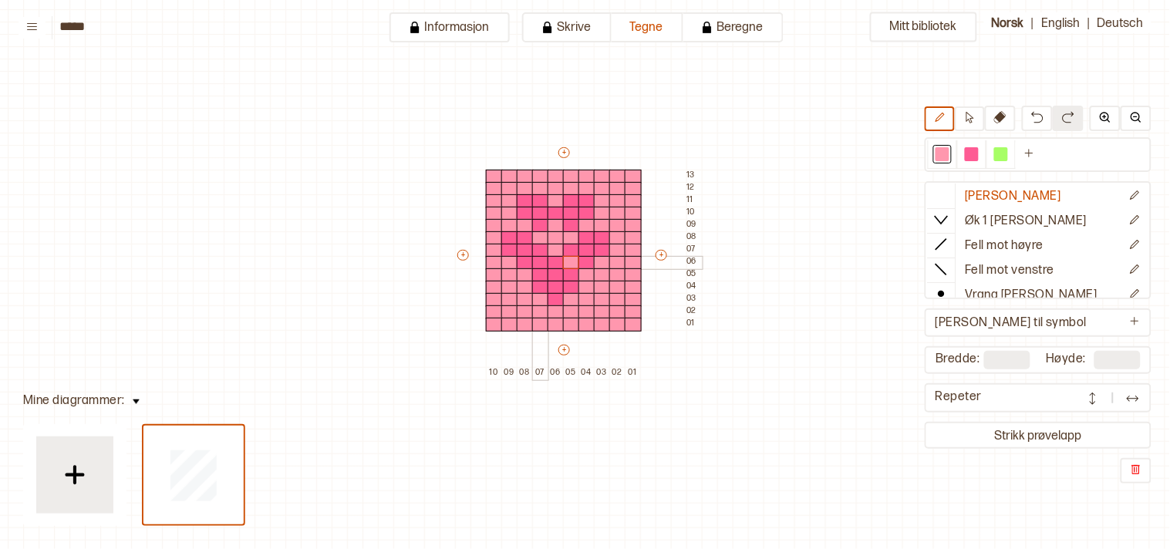
click at [537, 262] on div at bounding box center [540, 263] width 17 height 14
click at [544, 275] on div at bounding box center [540, 275] width 17 height 14
click at [568, 275] on div at bounding box center [571, 275] width 17 height 14
click at [1035, 151] on icon "Ny farge" at bounding box center [1029, 153] width 12 height 12
click at [1037, 152] on div at bounding box center [1030, 154] width 14 height 14
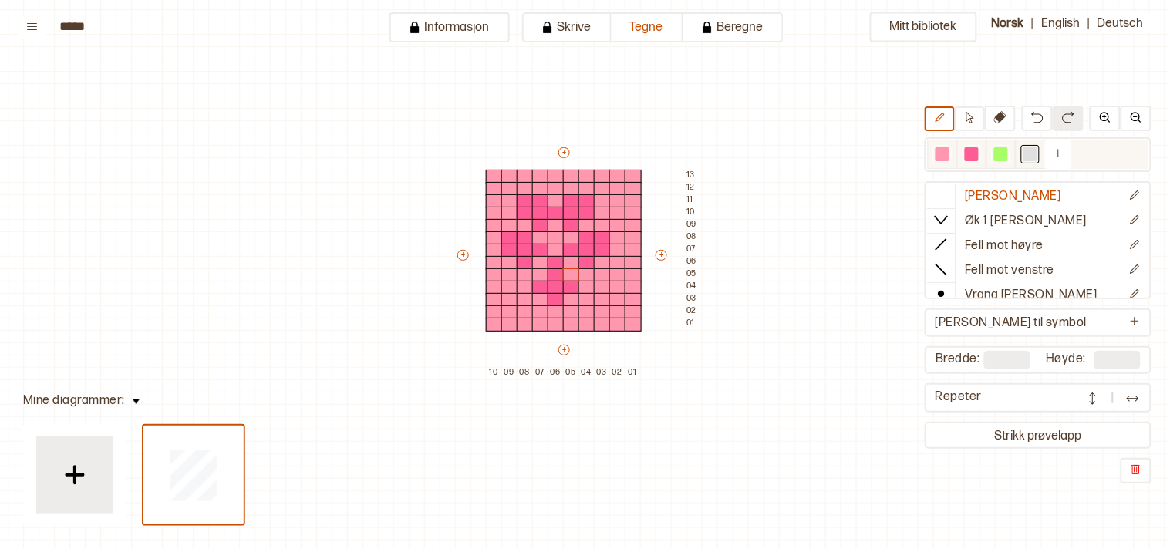
click at [1037, 152] on div at bounding box center [1030, 154] width 14 height 14
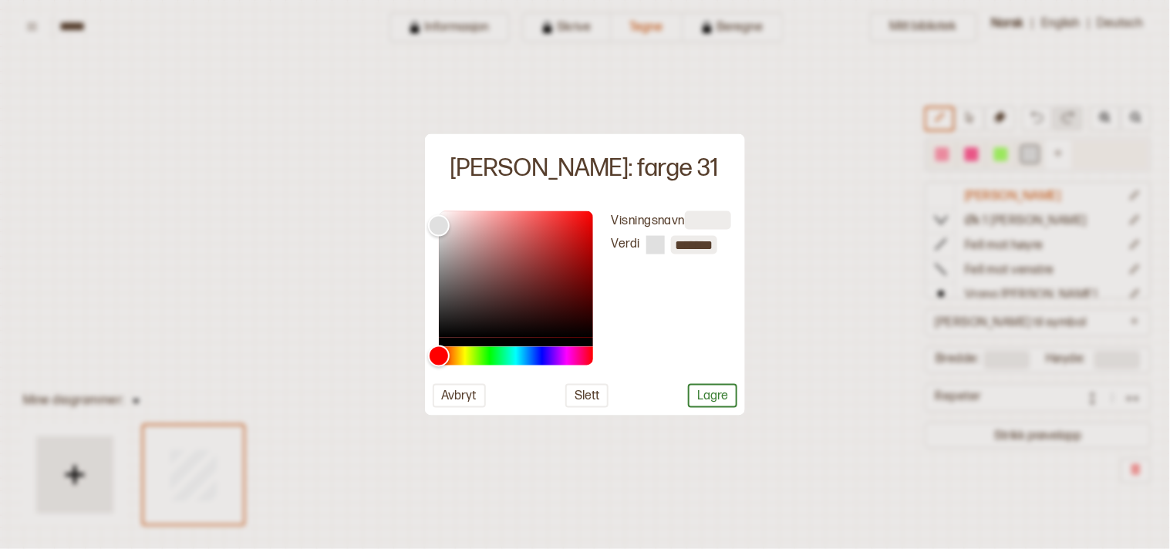
click at [1042, 152] on div at bounding box center [585, 274] width 1170 height 549
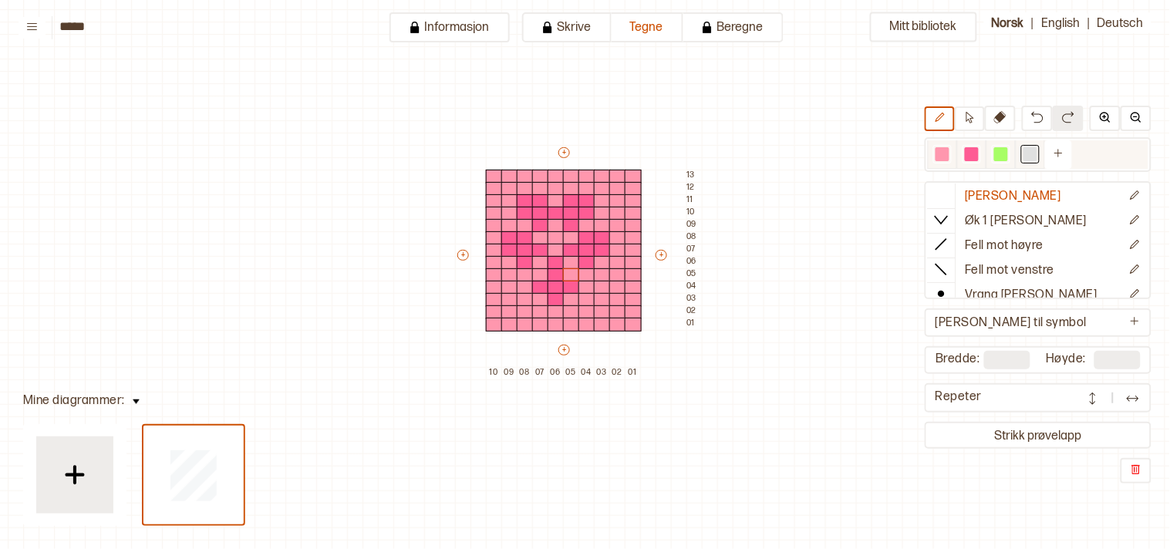
click at [1037, 150] on div at bounding box center [1030, 154] width 14 height 14
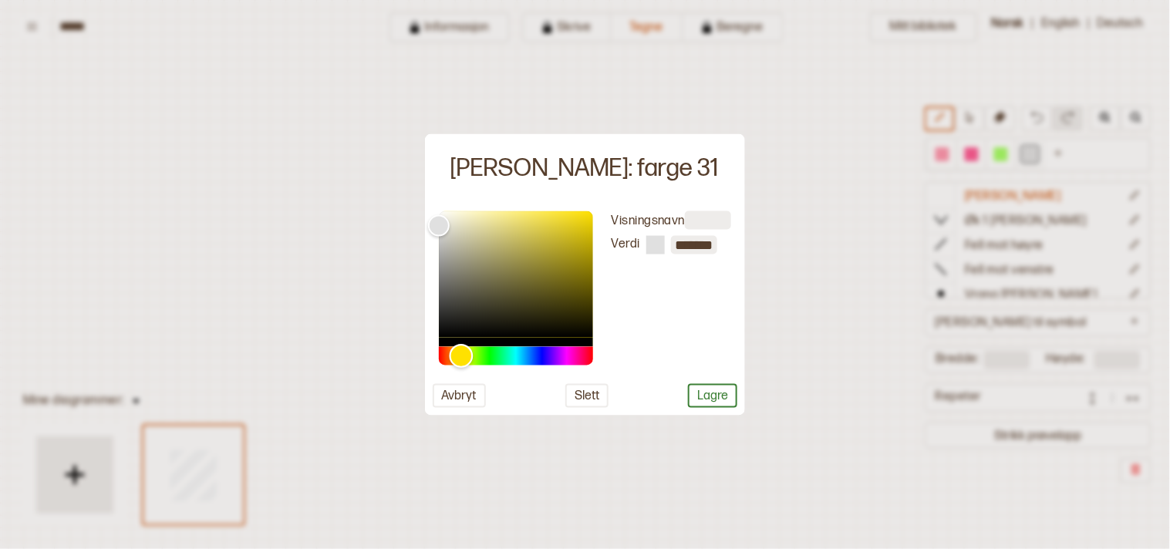
click at [461, 351] on div "Hue" at bounding box center [516, 355] width 154 height 19
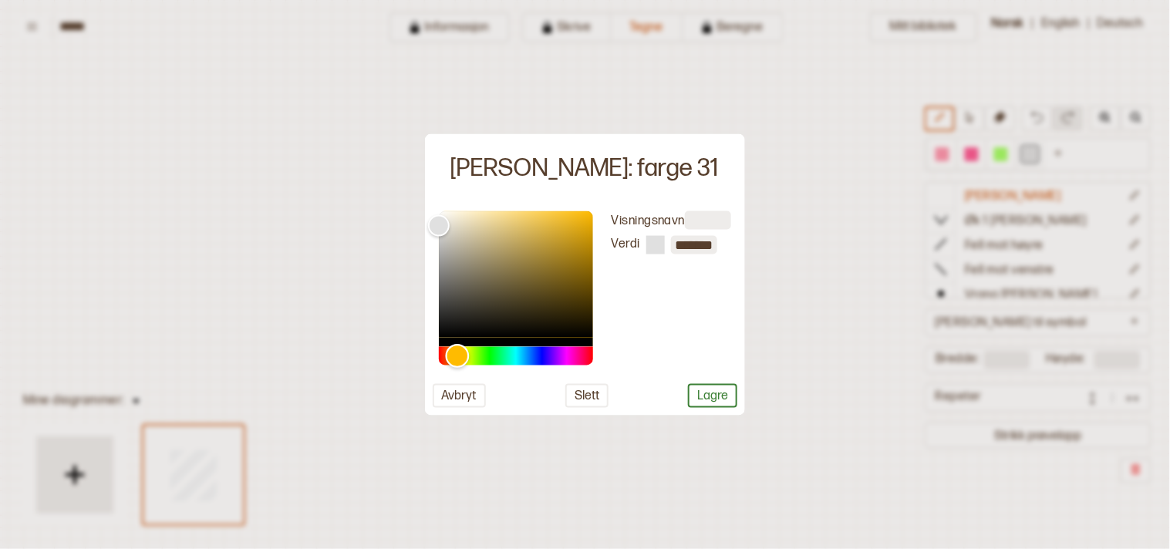
click at [457, 349] on div "Hue" at bounding box center [458, 356] width 24 height 24
click at [465, 349] on div "Hue" at bounding box center [458, 356] width 24 height 24
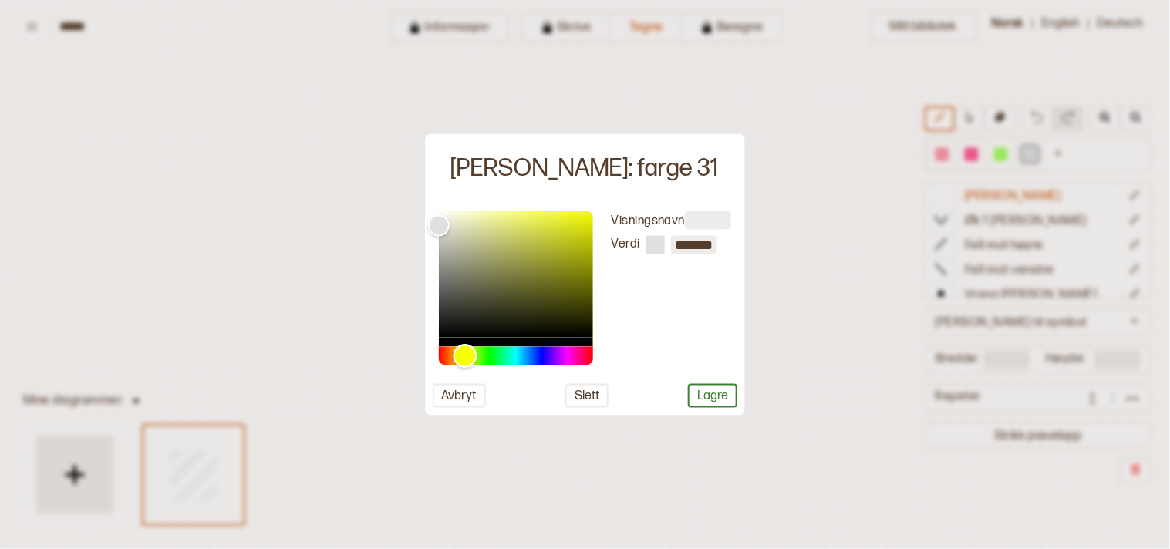
click at [465, 349] on div "Hue" at bounding box center [465, 356] width 24 height 24
type input "*******"
click at [586, 212] on div "Color" at bounding box center [516, 274] width 154 height 126
click at [710, 399] on button "Lagre" at bounding box center [712, 395] width 49 height 24
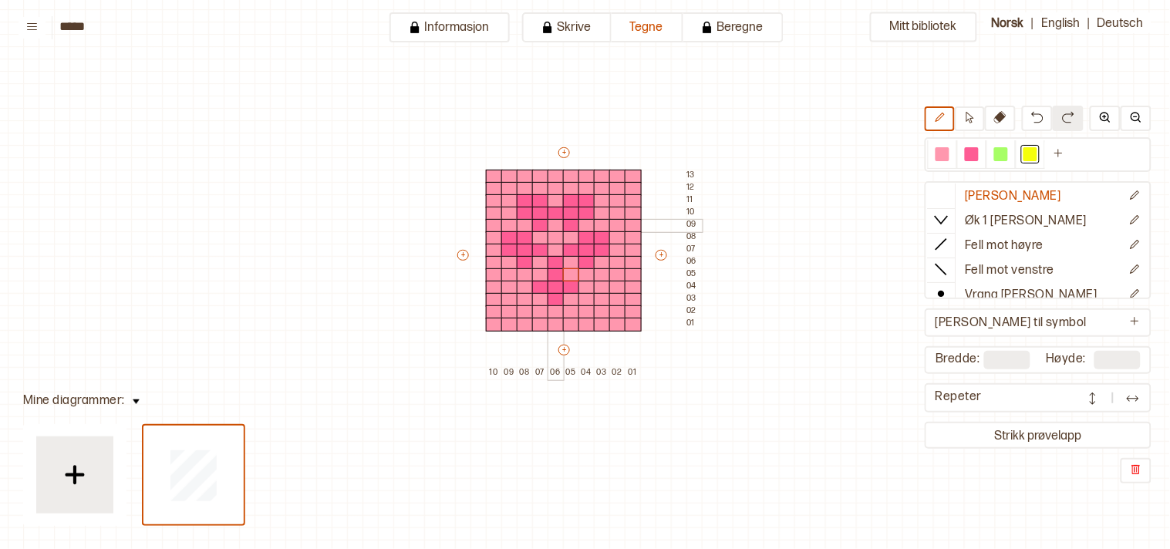
click at [555, 221] on div at bounding box center [556, 226] width 17 height 14
click at [556, 232] on div at bounding box center [556, 238] width 17 height 14
click at [558, 244] on div at bounding box center [556, 251] width 17 height 14
click at [544, 234] on div at bounding box center [540, 238] width 17 height 14
click at [564, 235] on div at bounding box center [571, 238] width 17 height 14
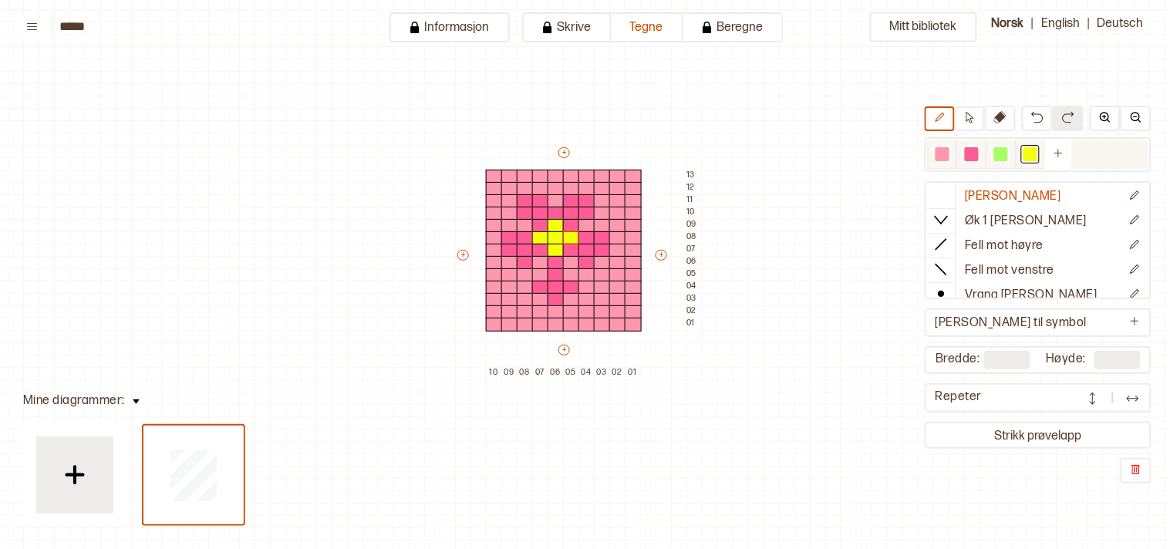
click at [975, 153] on div at bounding box center [972, 154] width 14 height 14
click at [566, 268] on div at bounding box center [571, 275] width 17 height 14
click at [540, 270] on div at bounding box center [540, 275] width 17 height 14
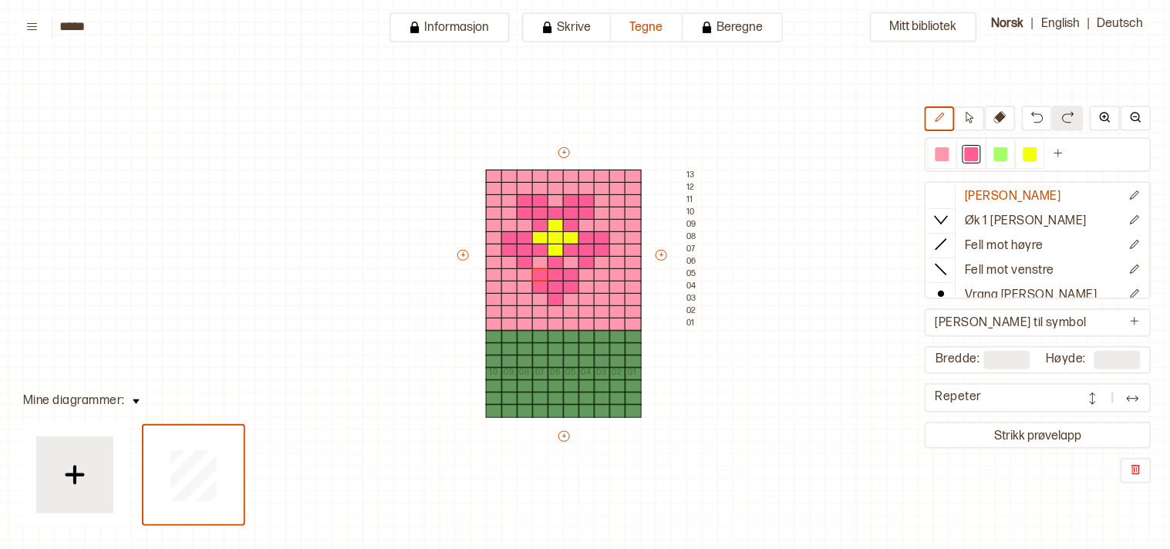
type input "**"
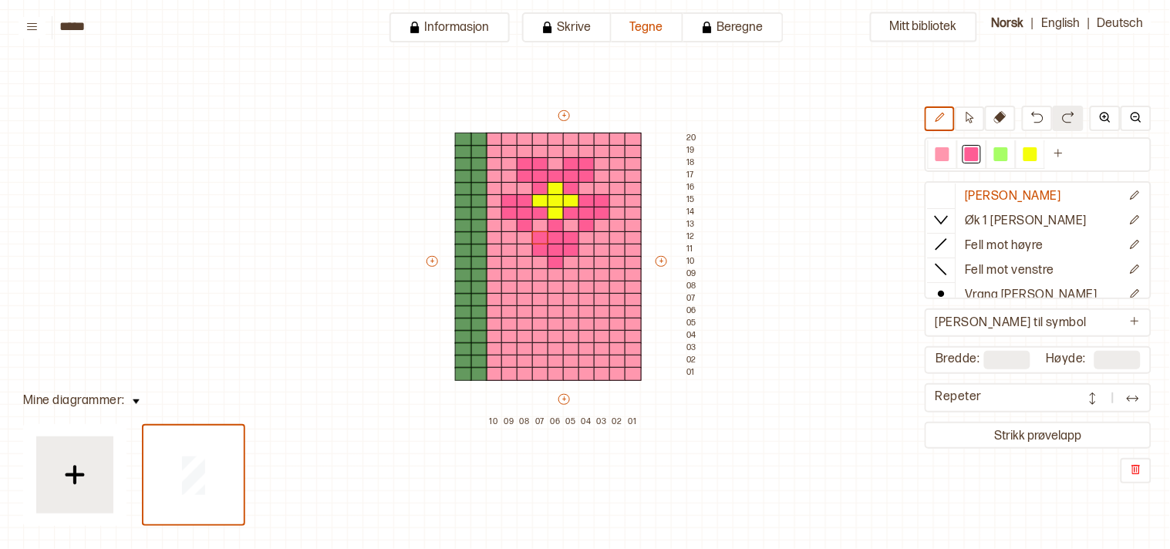
type input "**"
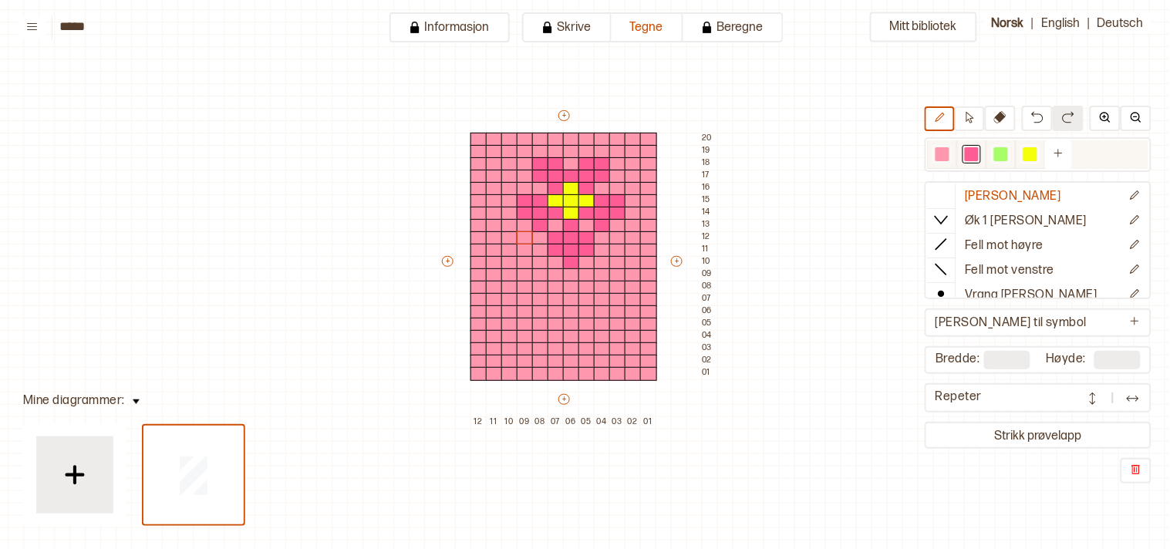
click at [1007, 152] on div at bounding box center [1001, 154] width 14 height 14
click at [528, 234] on div at bounding box center [525, 238] width 17 height 14
click at [943, 149] on div at bounding box center [942, 154] width 19 height 19
click at [524, 233] on div at bounding box center [525, 238] width 17 height 14
click at [1006, 153] on div at bounding box center [1001, 154] width 14 height 14
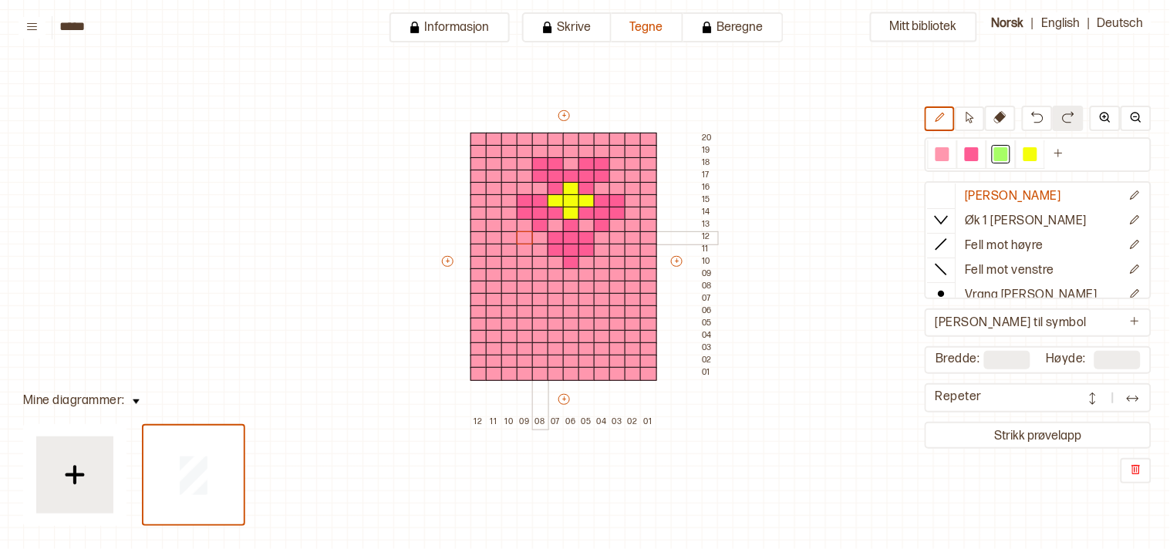
click at [538, 237] on div at bounding box center [540, 238] width 17 height 14
click at [535, 249] on div at bounding box center [540, 251] width 17 height 14
click at [520, 260] on div at bounding box center [525, 263] width 17 height 14
click at [521, 275] on div at bounding box center [525, 275] width 17 height 14
click at [528, 285] on div at bounding box center [525, 288] width 17 height 14
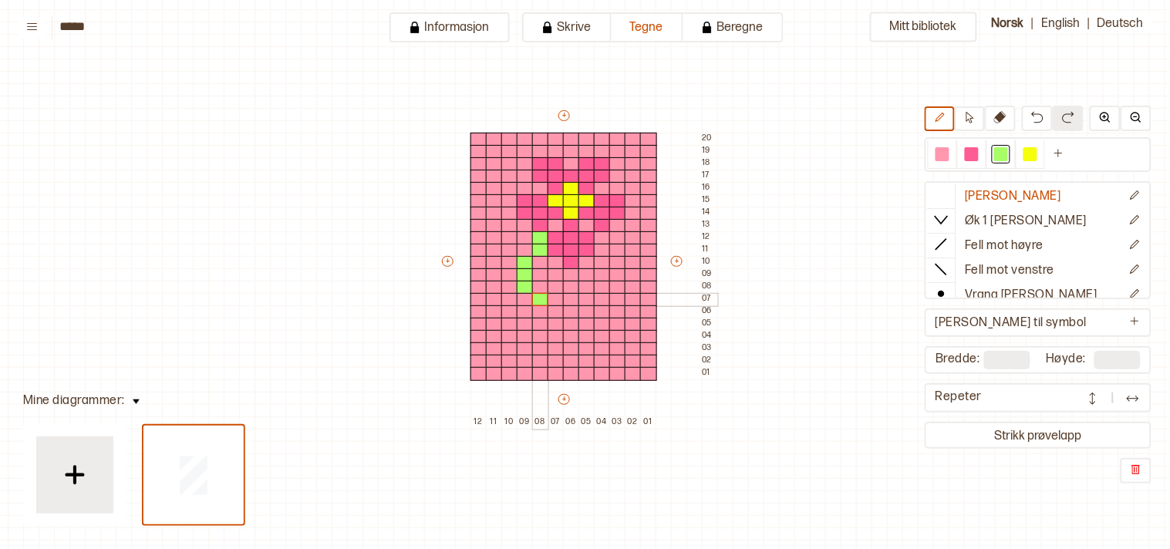
drag, startPoint x: 535, startPoint y: 296, endPoint x: 541, endPoint y: 305, distance: 10.1
click at [536, 298] on div at bounding box center [540, 300] width 17 height 14
click at [558, 312] on div at bounding box center [556, 312] width 17 height 14
click at [560, 319] on div at bounding box center [556, 325] width 17 height 14
click at [557, 336] on div at bounding box center [556, 337] width 17 height 14
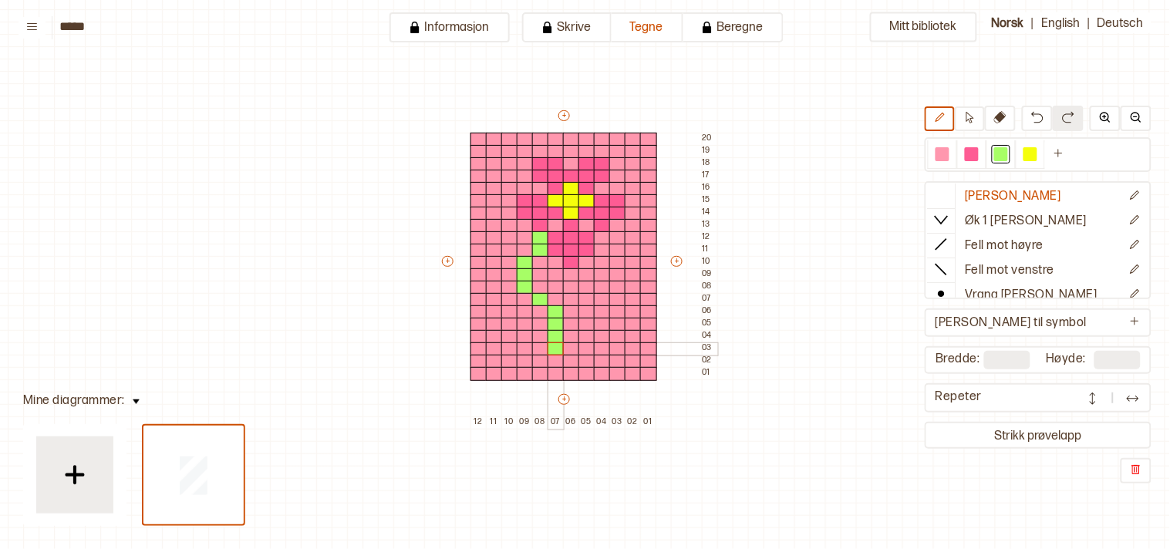
click at [558, 342] on div at bounding box center [556, 349] width 17 height 14
click at [554, 360] on div at bounding box center [556, 362] width 17 height 14
click at [571, 347] on div at bounding box center [571, 349] width 17 height 14
click at [588, 333] on div at bounding box center [586, 337] width 17 height 14
click at [587, 322] on div at bounding box center [586, 325] width 17 height 14
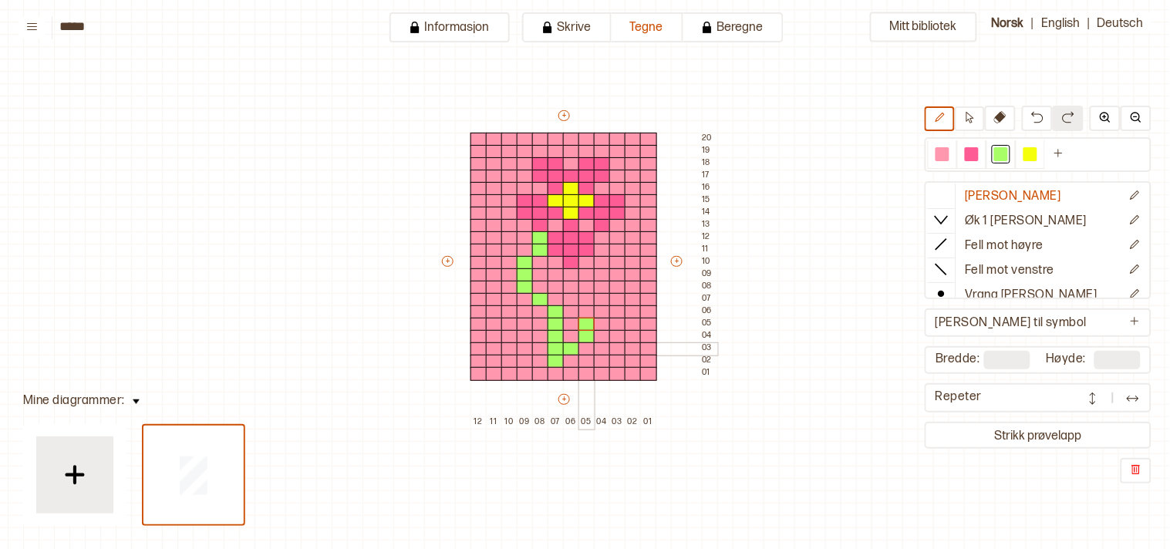
click at [582, 344] on div at bounding box center [586, 349] width 17 height 14
click at [574, 332] on div at bounding box center [571, 337] width 17 height 14
drag, startPoint x: 599, startPoint y: 302, endPoint x: 600, endPoint y: 332, distance: 30.9
click at [600, 332] on div "+ + + + 12 11 10 09 08 07 06 05 04 03 02 01 20 19 18 17 16 15 14 13 12 11 10 09…" at bounding box center [579, 268] width 278 height 321
click at [590, 311] on div at bounding box center [586, 312] width 17 height 14
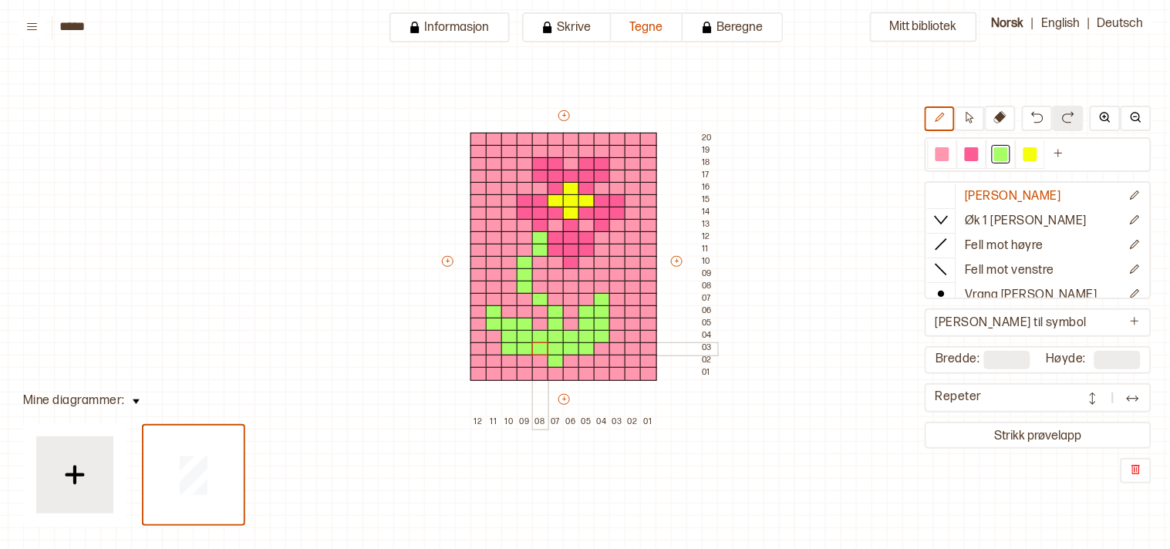
drag, startPoint x: 517, startPoint y: 325, endPoint x: 545, endPoint y: 346, distance: 34.9
click at [545, 346] on div "+ + + + 12 11 10 09 08 07 06 05 04 03 02 01 20 19 18 17 16 15 14 13 12 11 10 09…" at bounding box center [579, 268] width 278 height 321
click at [1030, 436] on button "Strikk prøvelapp" at bounding box center [1038, 435] width 221 height 21
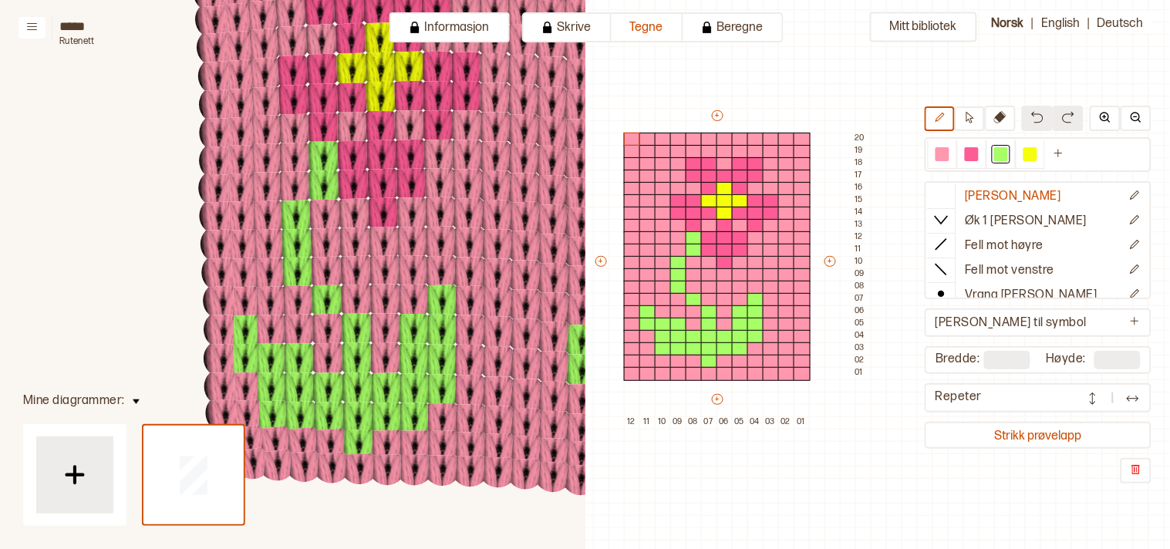
scroll to position [234, 0]
click at [1136, 116] on img at bounding box center [1136, 117] width 12 height 12
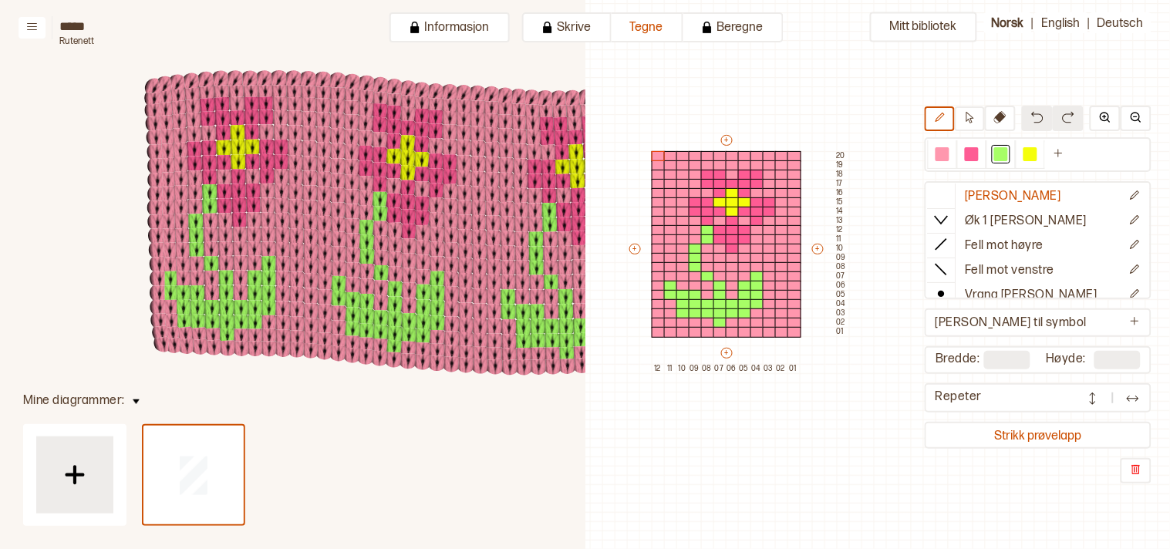
scroll to position [278, 541]
